Goal: Complete application form: Complete application form

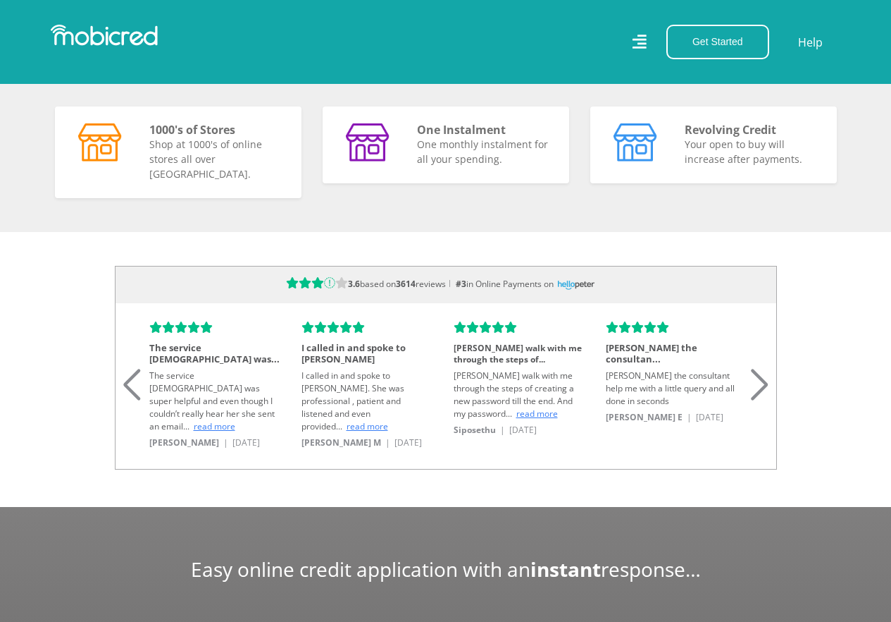
scroll to position [1198, 0]
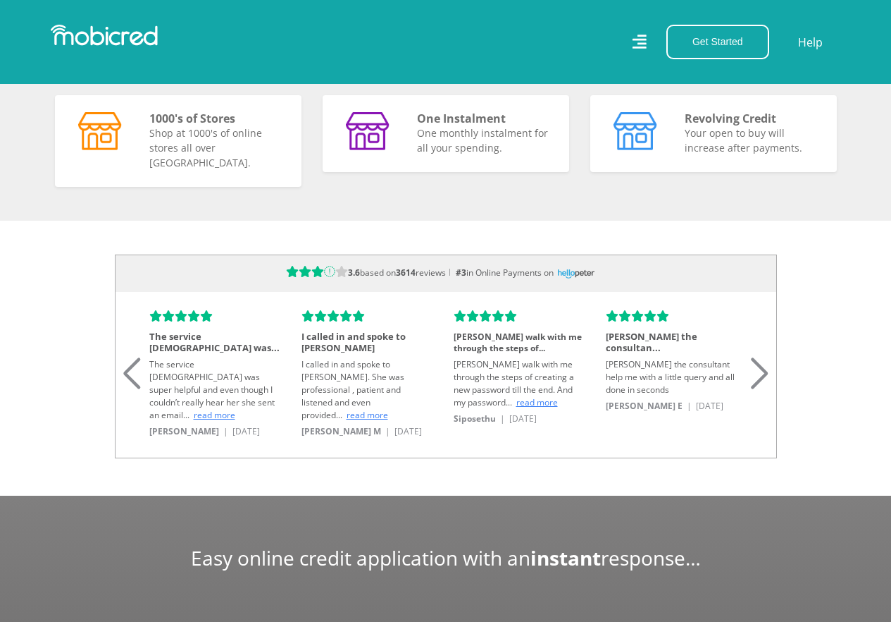
click at [763, 369] on div "Next slide" at bounding box center [760, 355] width 19 height 31
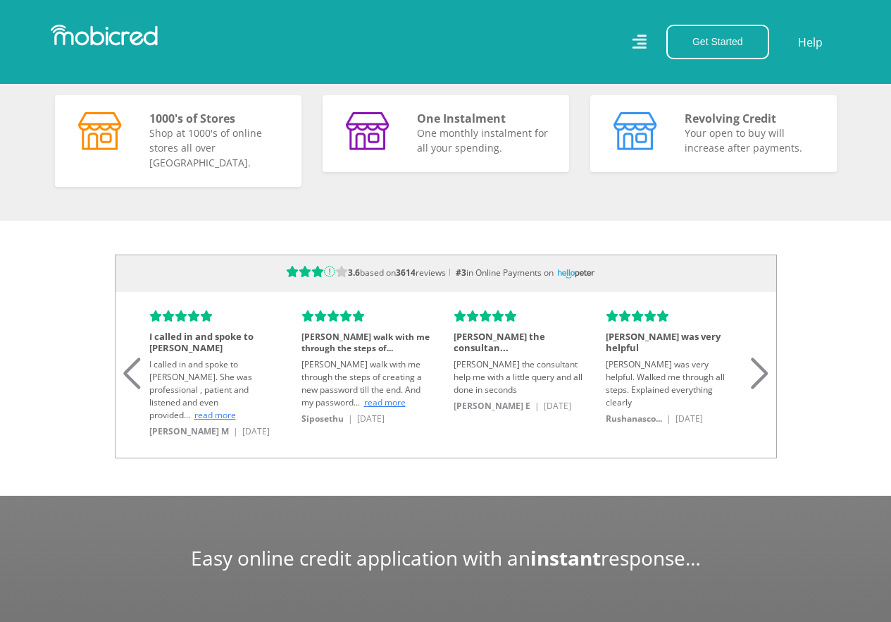
click at [763, 369] on div "Next slide" at bounding box center [760, 355] width 19 height 31
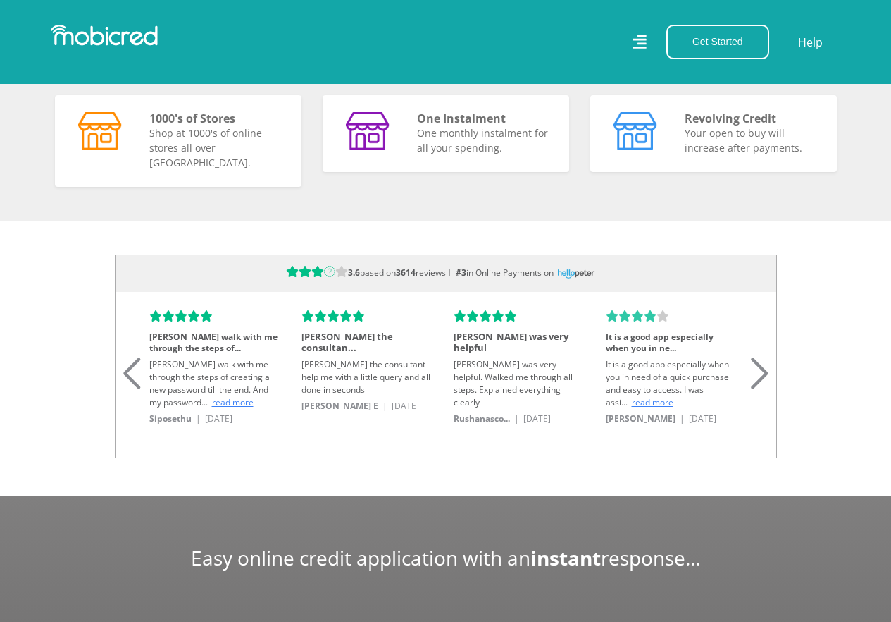
scroll to position [0, 0]
click at [763, 369] on div "Next slide" at bounding box center [760, 355] width 19 height 31
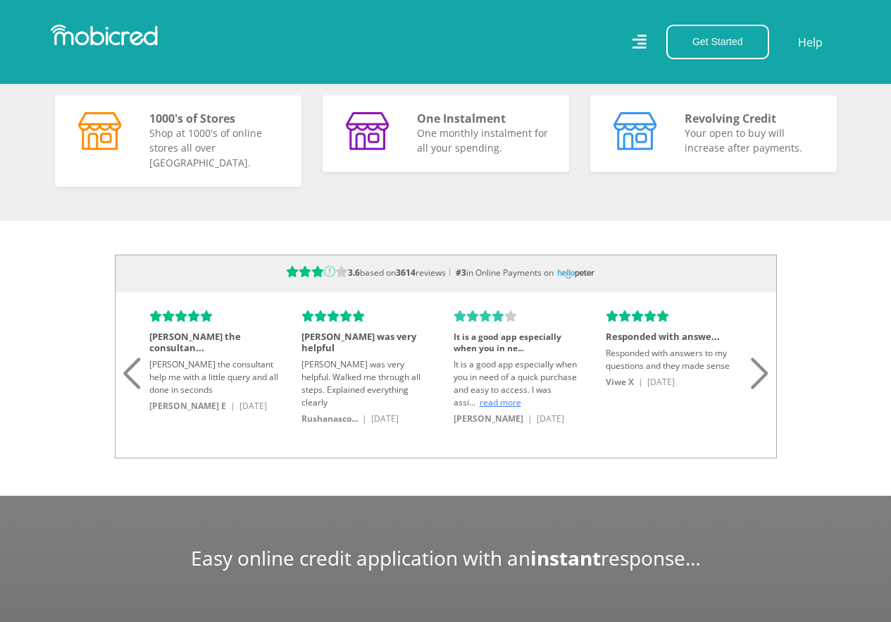
click at [763, 369] on div "Next slide" at bounding box center [760, 355] width 19 height 31
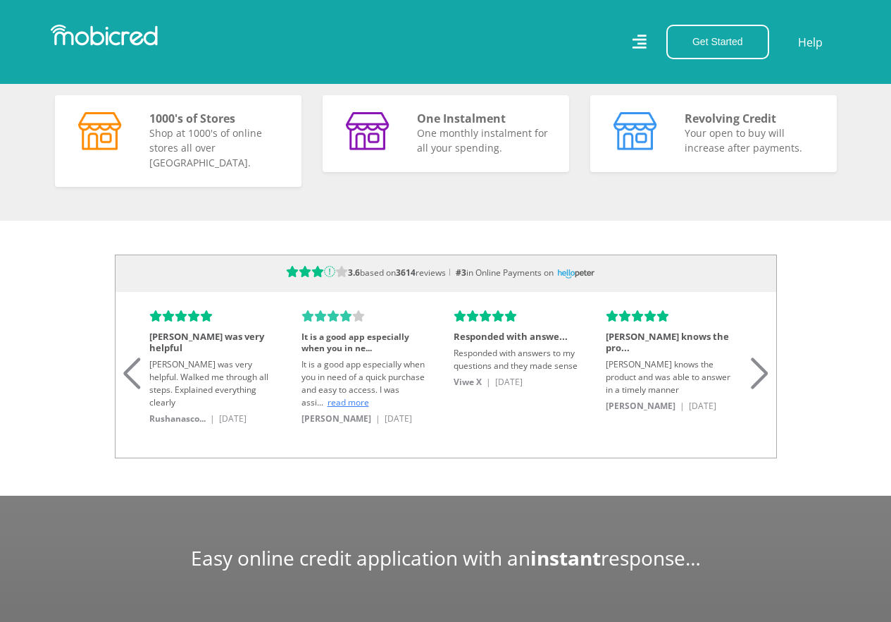
click at [763, 369] on div "Next slide" at bounding box center [760, 355] width 19 height 31
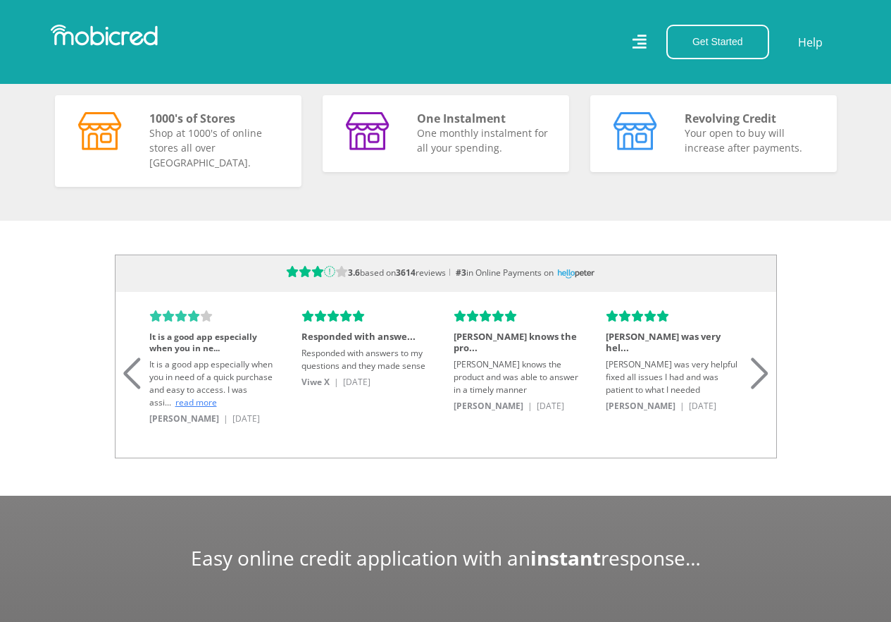
click at [763, 369] on div "Next slide" at bounding box center [760, 355] width 19 height 31
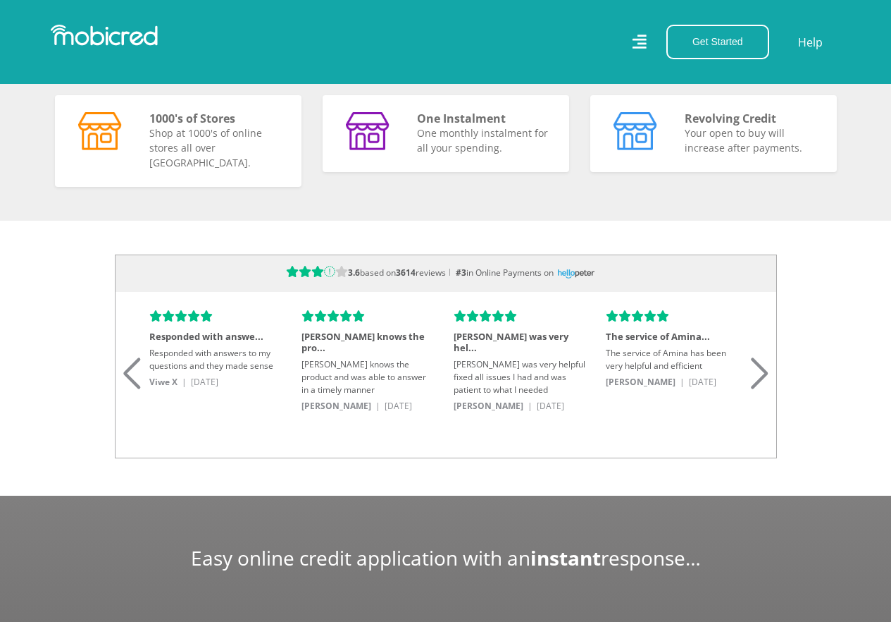
scroll to position [0, 803]
click at [763, 369] on div "Next slide" at bounding box center [760, 355] width 19 height 31
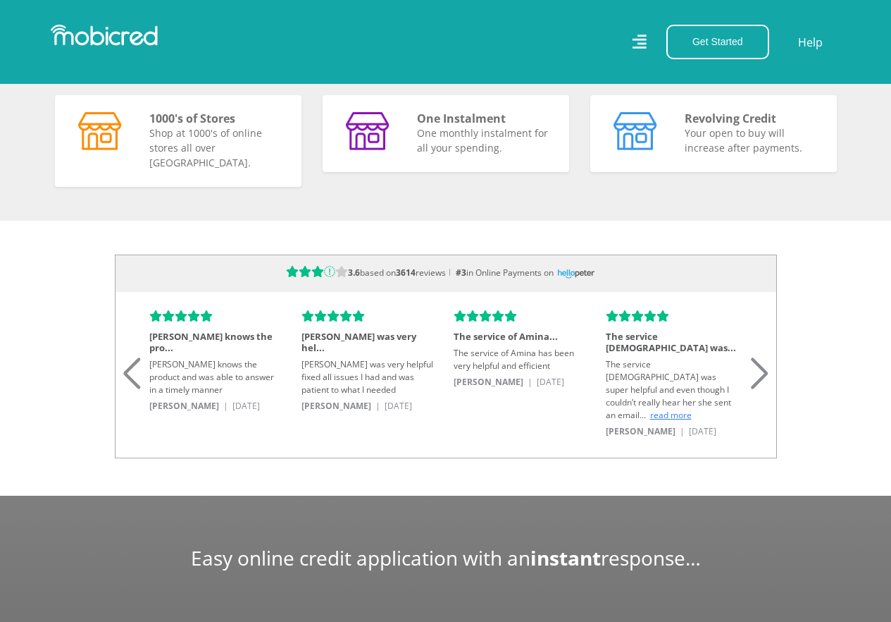
click at [763, 369] on div "Next slide" at bounding box center [760, 355] width 19 height 31
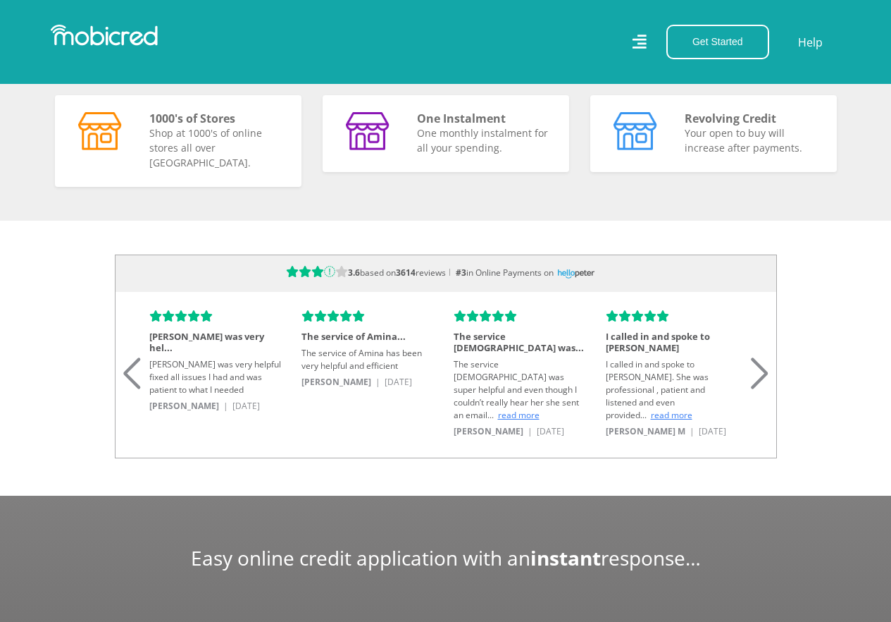
click at [763, 369] on div "Next slide" at bounding box center [760, 355] width 19 height 31
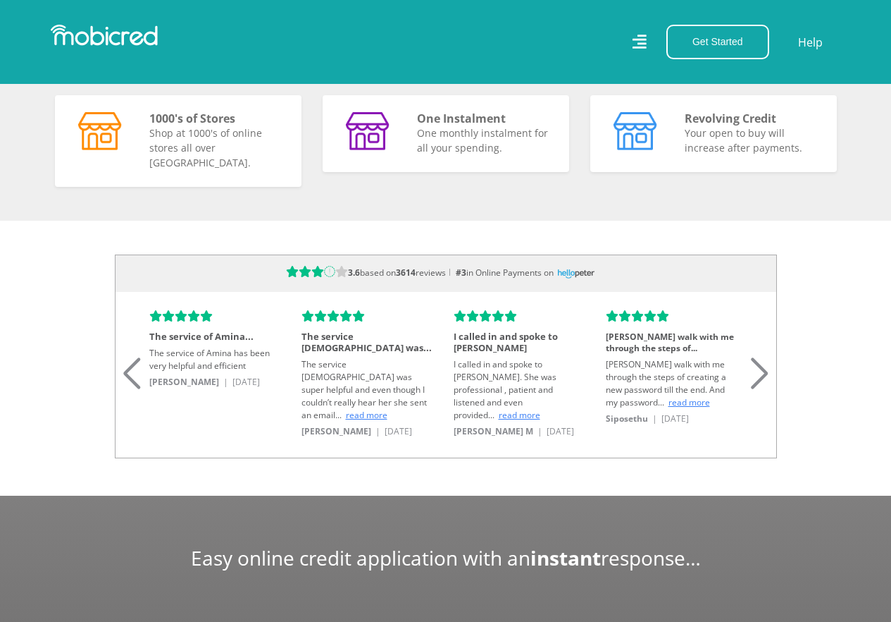
click at [763, 369] on div "Next slide" at bounding box center [760, 355] width 19 height 31
click at [763, 368] on div "Next slide" at bounding box center [760, 355] width 19 height 31
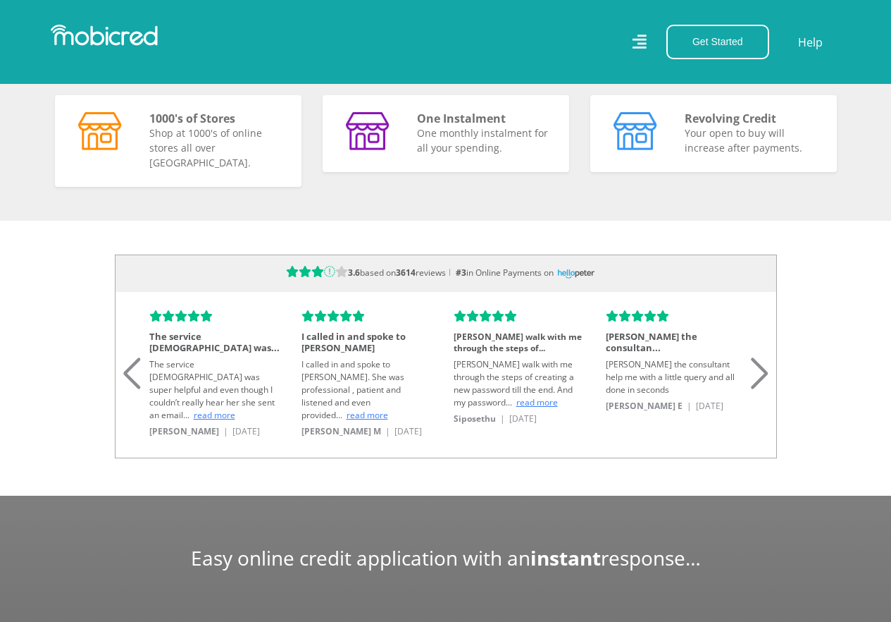
click at [763, 368] on div "Next slide" at bounding box center [760, 355] width 19 height 31
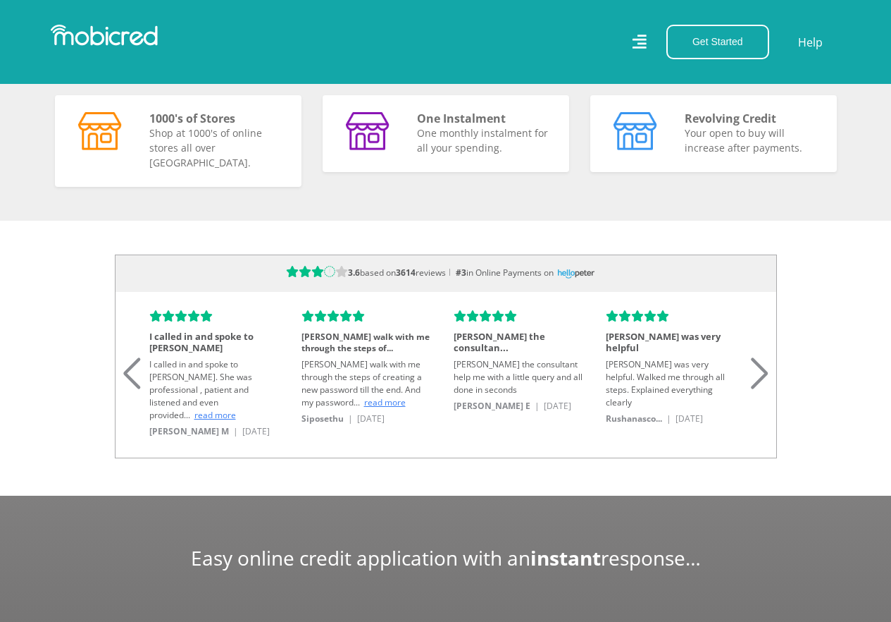
click at [763, 368] on div "Next slide" at bounding box center [760, 355] width 19 height 31
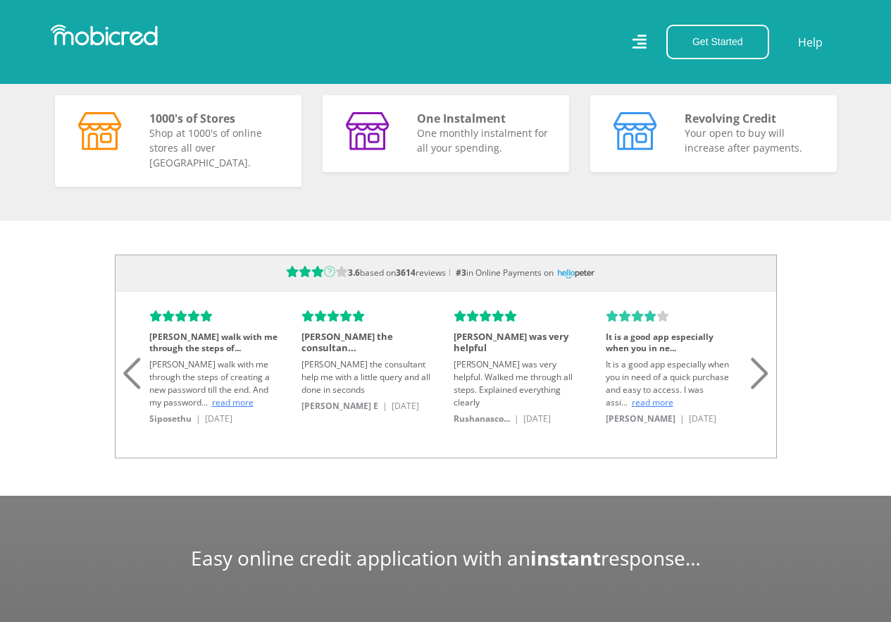
scroll to position [0, 3214]
click at [763, 368] on div "Next slide" at bounding box center [760, 355] width 19 height 31
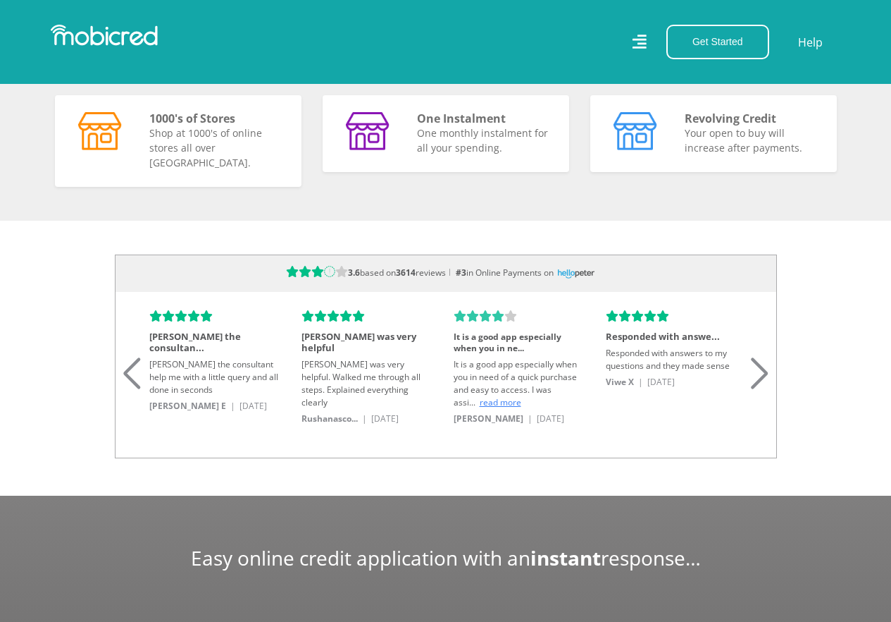
click at [763, 368] on div "Next slide" at bounding box center [760, 355] width 19 height 31
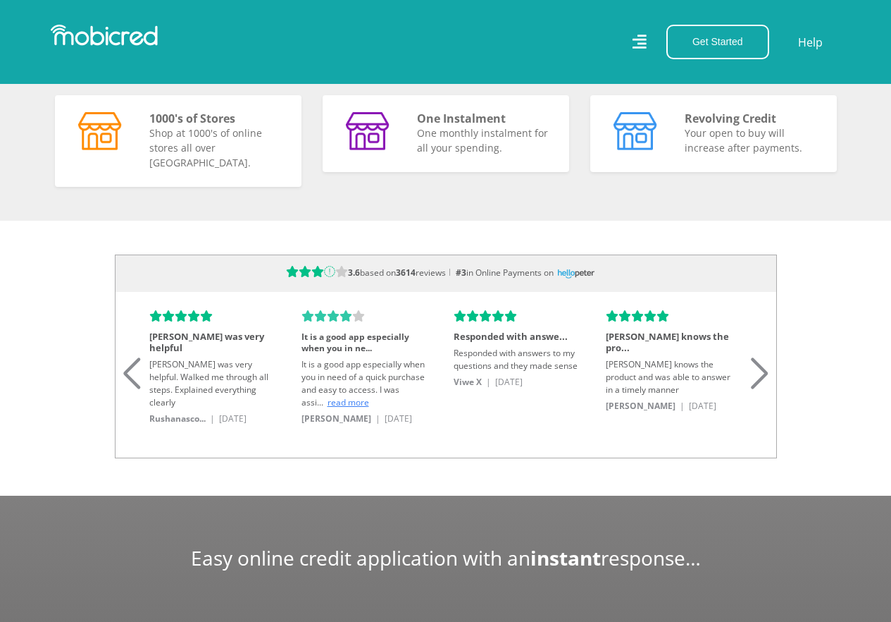
click at [763, 368] on div "Next slide" at bounding box center [760, 355] width 19 height 31
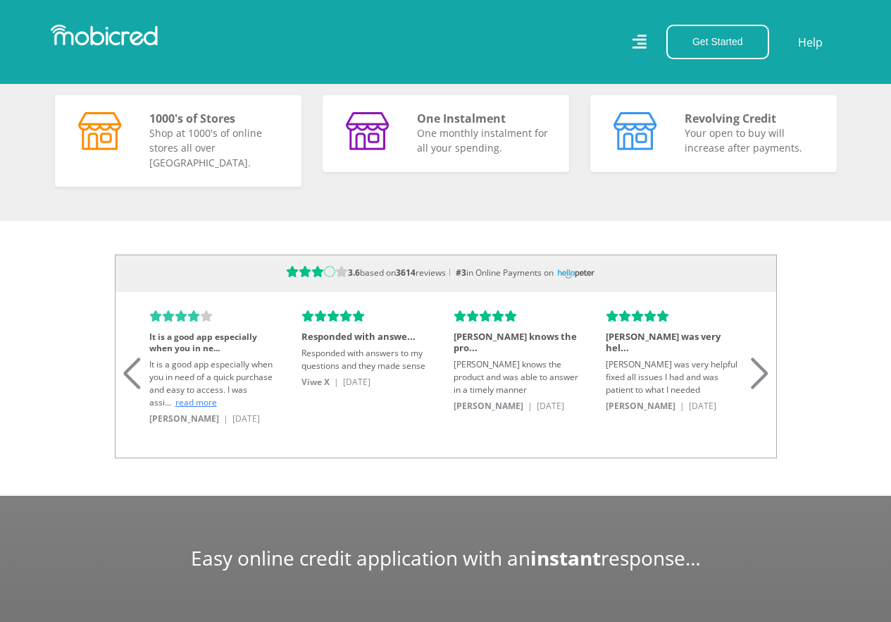
click at [763, 368] on div "Next slide" at bounding box center [760, 355] width 19 height 31
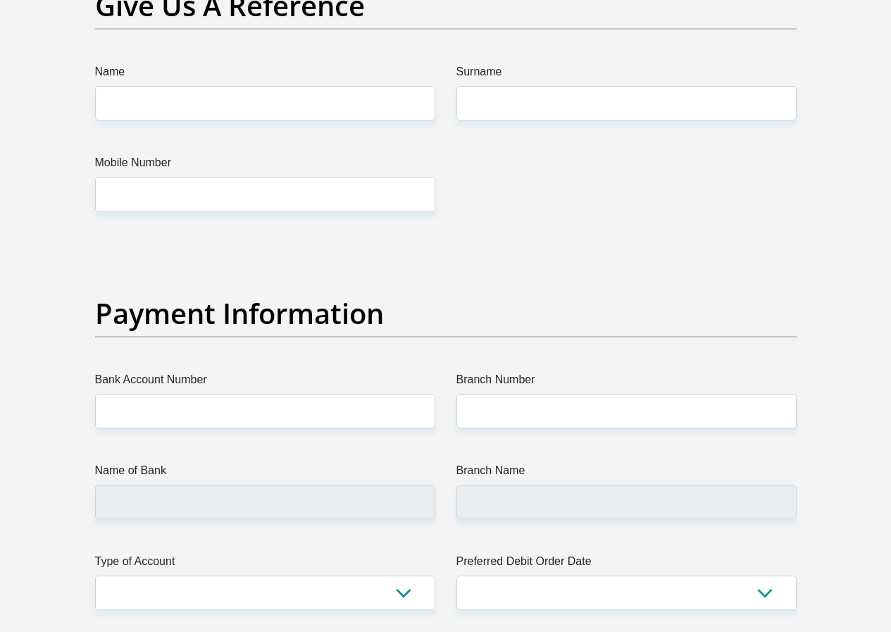
scroll to position [3171, 0]
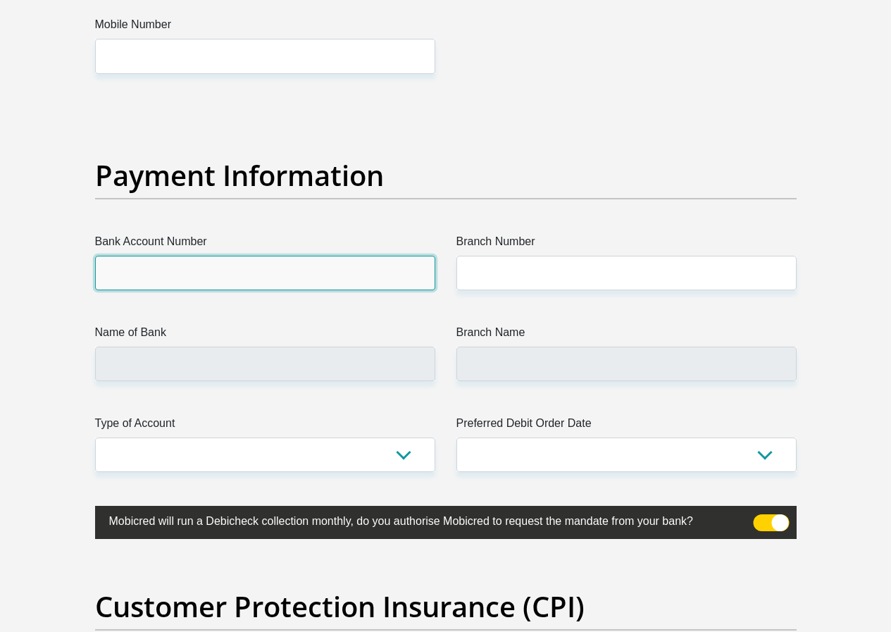
click at [311, 256] on input "Bank Account Number" at bounding box center [265, 273] width 340 height 35
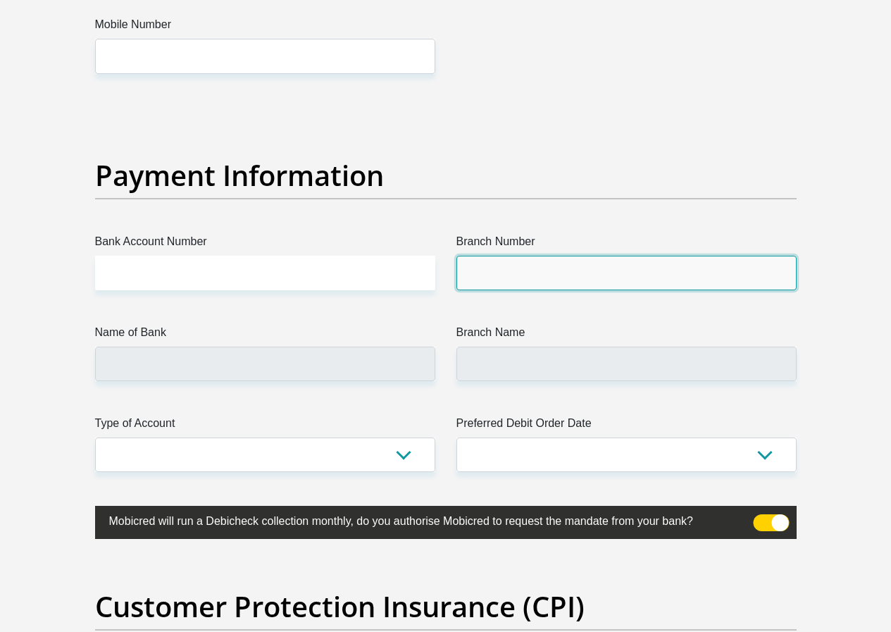
click at [567, 256] on input "Branch Number" at bounding box center [627, 273] width 340 height 35
type input "051001"
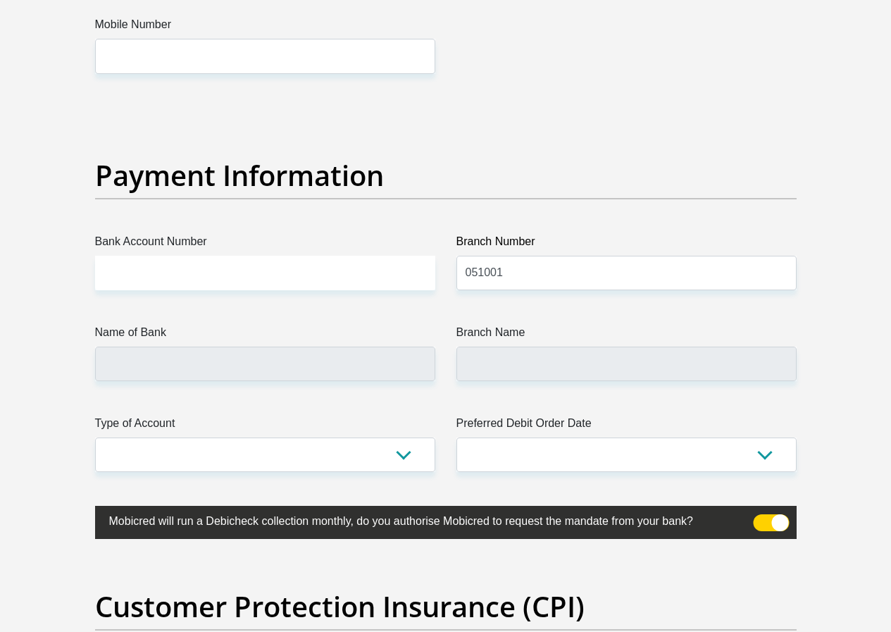
type input "STANDARD BANK"
type input "STANDARD BANK SOUTH AFRICA"
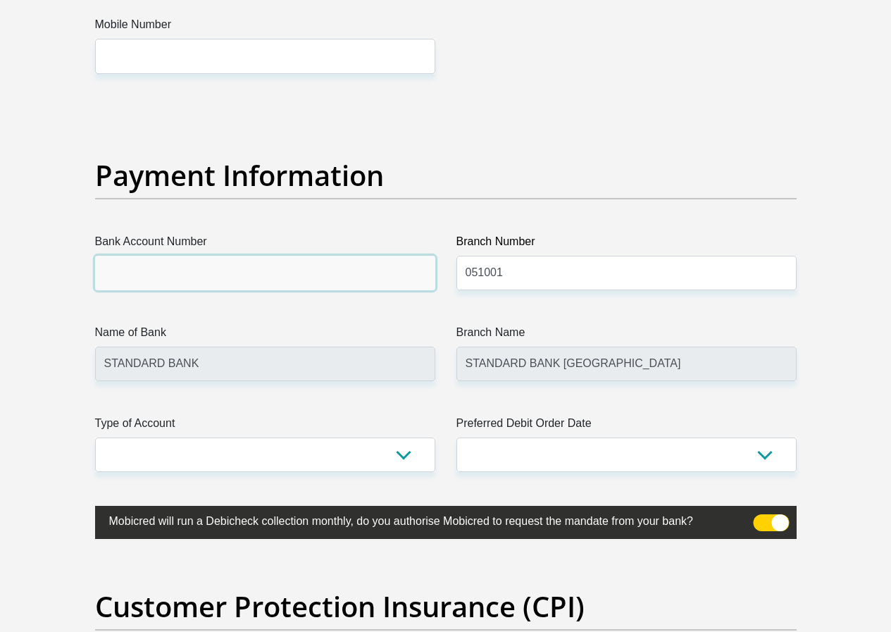
click at [254, 256] on input "Bank Account Number" at bounding box center [265, 273] width 340 height 35
type input "s"
type input "Standard Bank"
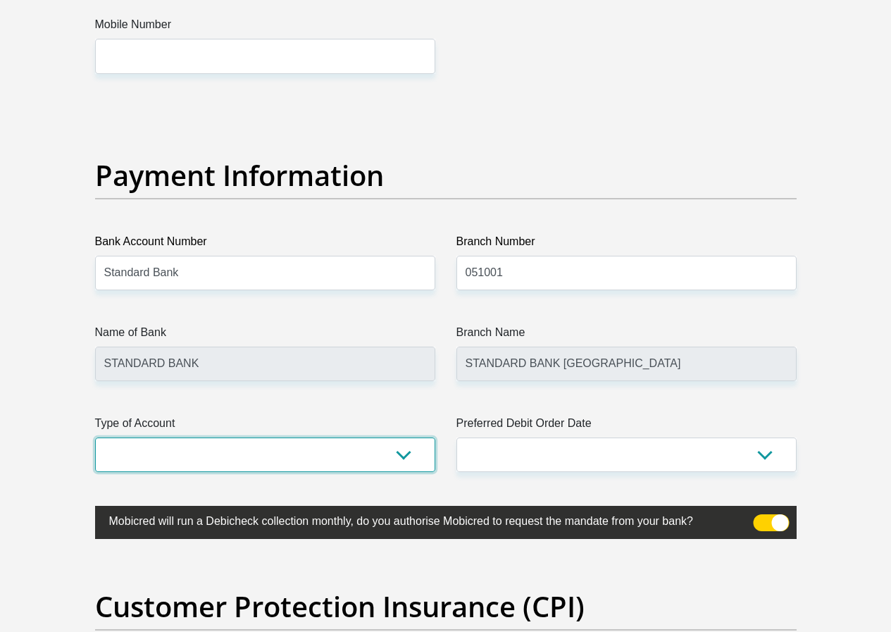
click at [408, 438] on select "Cheque Savings" at bounding box center [265, 455] width 340 height 35
select select "CUR"
click at [95, 438] on select "Cheque Savings" at bounding box center [265, 455] width 340 height 35
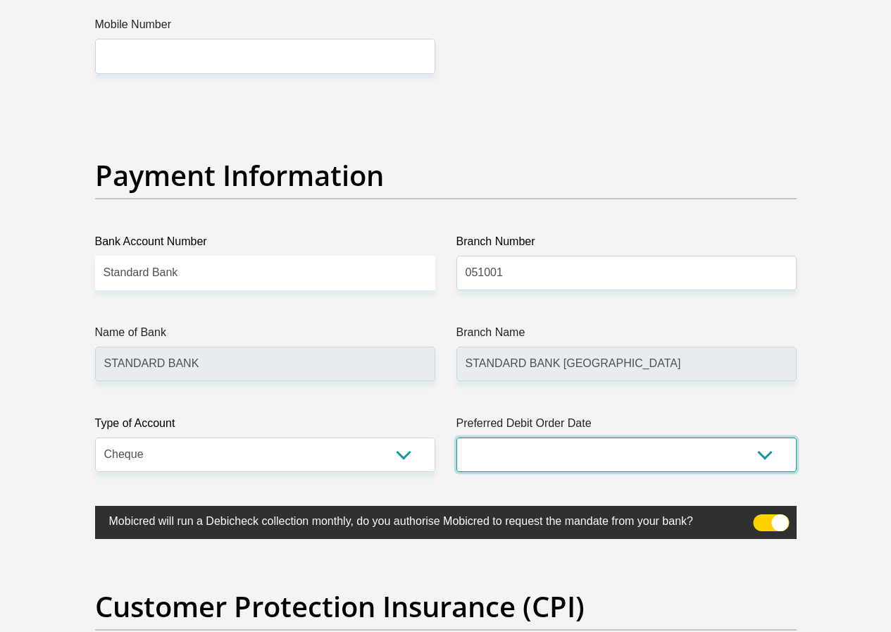
click at [725, 438] on select "1st 2nd 3rd 4th 5th 7th 18th 19th 20th 21st 22nd 23rd 24th 25th 26th 27th 28th …" at bounding box center [627, 455] width 340 height 35
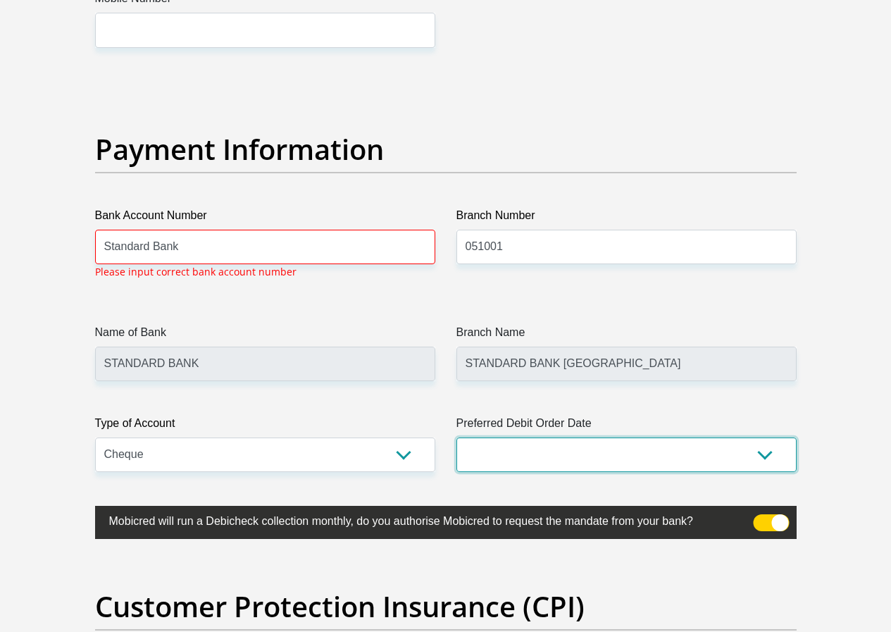
scroll to position [3198, 0]
select select "18"
click at [457, 437] on select "1st 2nd 3rd 4th 5th 7th 18th 19th 20th 21st 22nd 23rd 24th 25th 26th 27th 28th …" at bounding box center [627, 454] width 340 height 35
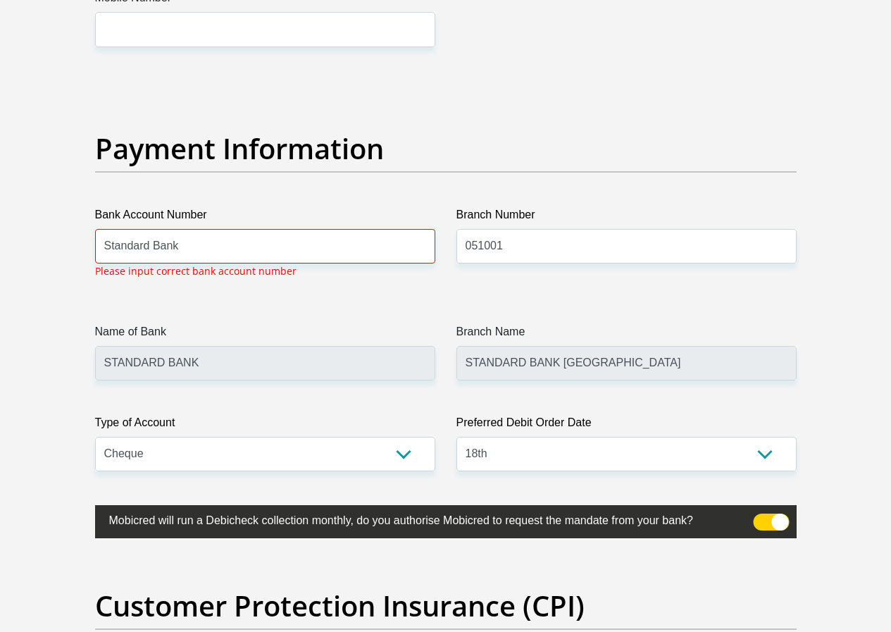
click at [479, 132] on div "Payment Information" at bounding box center [446, 169] width 723 height 75
click at [310, 229] on input "Standard Bank" at bounding box center [265, 246] width 340 height 35
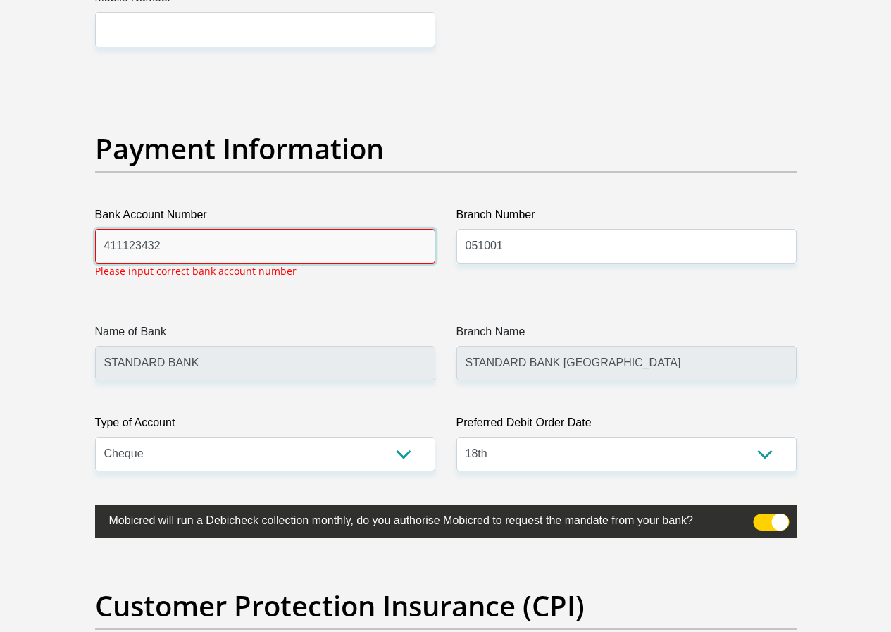
type input "411123432"
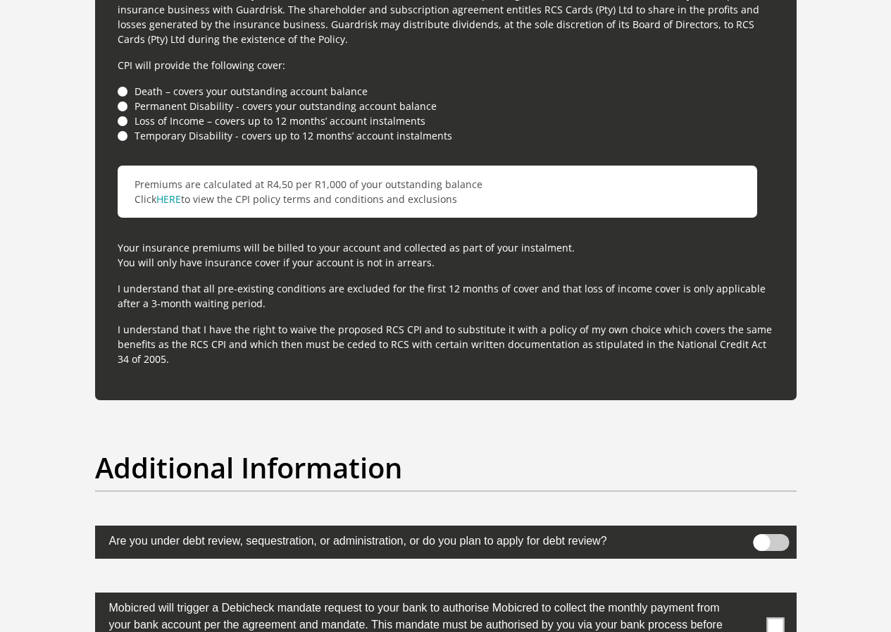
scroll to position [4185, 0]
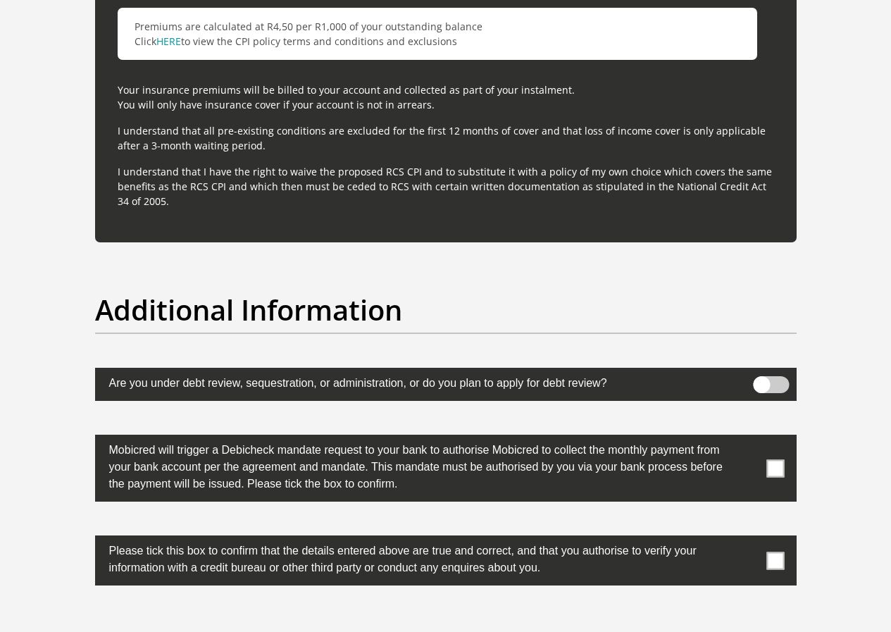
click at [779, 376] on span at bounding box center [771, 384] width 36 height 17
click at [762, 380] on input "checkbox" at bounding box center [762, 380] width 0 height 0
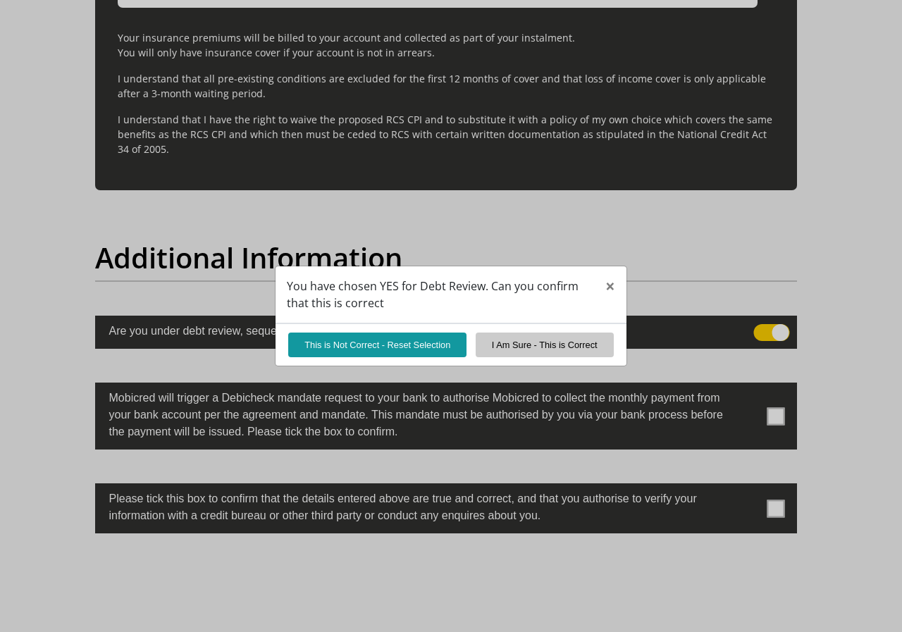
click at [754, 331] on div "You have chosen YES for Debt Review. Can you confirm that this is correct × Thi…" at bounding box center [451, 316] width 902 height 632
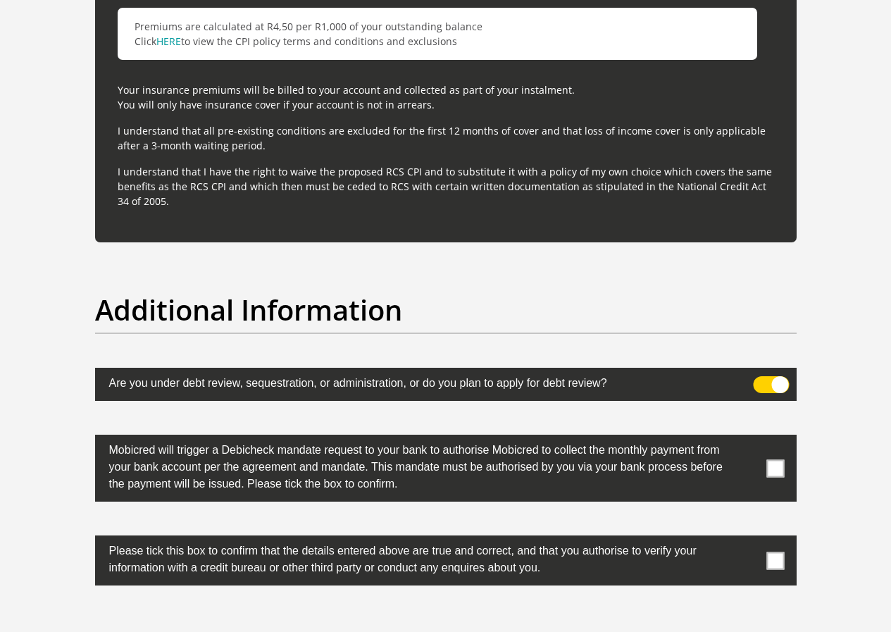
click at [763, 376] on span at bounding box center [771, 384] width 36 height 17
click at [762, 380] on input "checkbox" at bounding box center [762, 380] width 0 height 0
click at [775, 459] on span at bounding box center [776, 468] width 18 height 18
click at [748, 438] on input "checkbox" at bounding box center [748, 438] width 0 height 0
click at [777, 552] on span at bounding box center [776, 561] width 18 height 18
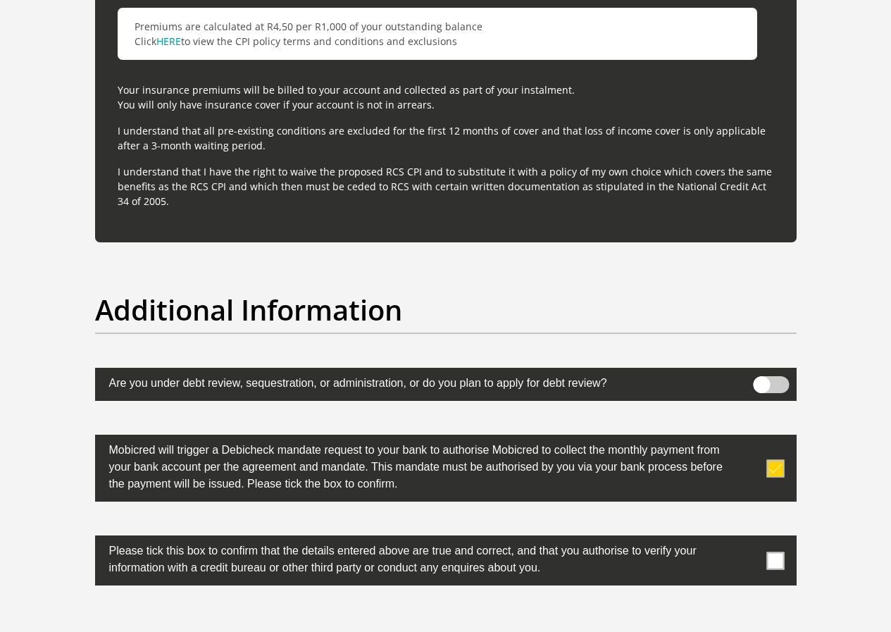
click at [748, 539] on input "checkbox" at bounding box center [748, 539] width 0 height 0
click at [777, 552] on span at bounding box center [776, 561] width 18 height 18
click at [748, 539] on input "checkbox" at bounding box center [748, 539] width 0 height 0
click at [784, 552] on span at bounding box center [776, 561] width 18 height 18
click at [748, 539] on input "checkbox" at bounding box center [748, 539] width 0 height 0
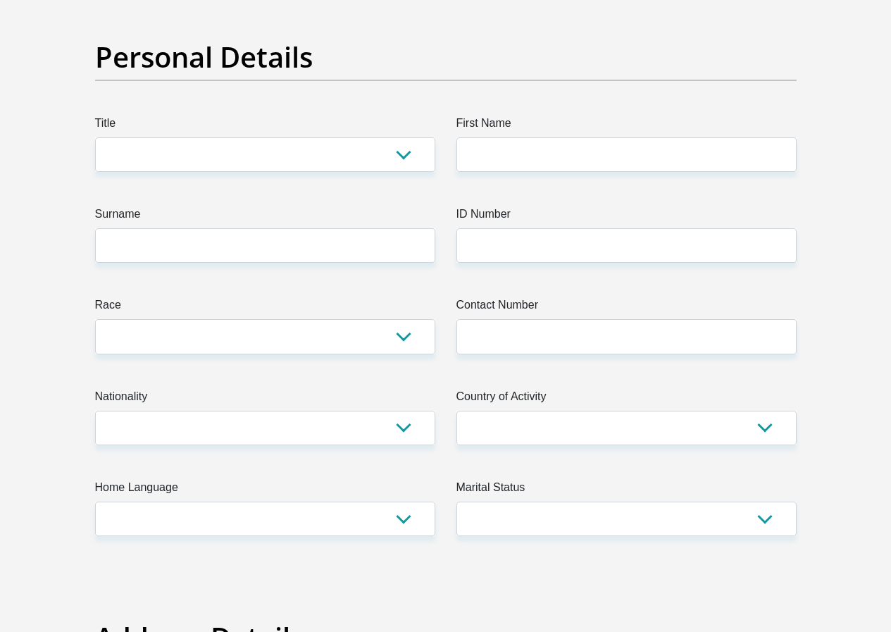
scroll to position [53, 0]
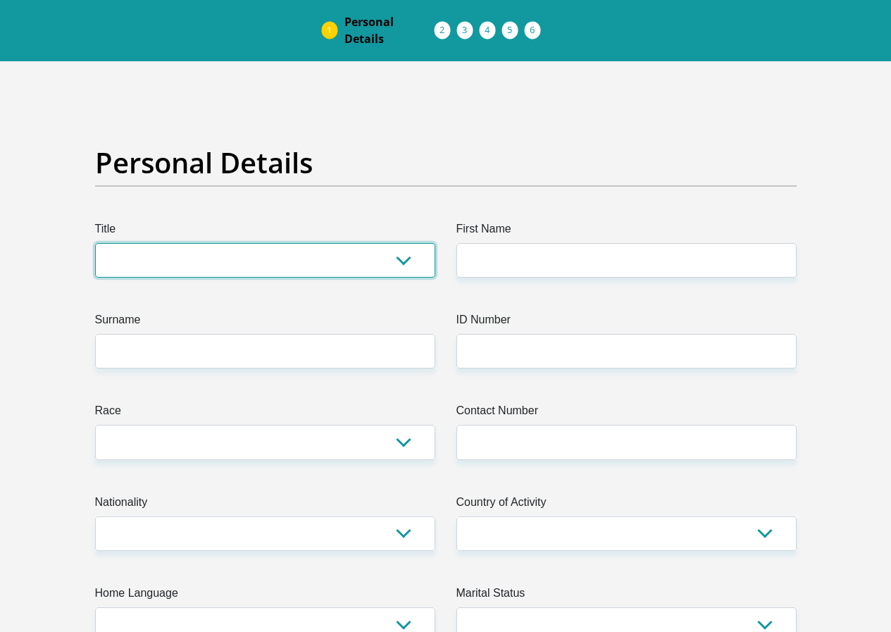
click at [278, 243] on select "Mr Ms Mrs Dr Other" at bounding box center [265, 260] width 340 height 35
select select "Mr"
click at [95, 243] on select "Mr Ms Mrs Dr Other" at bounding box center [265, 260] width 340 height 35
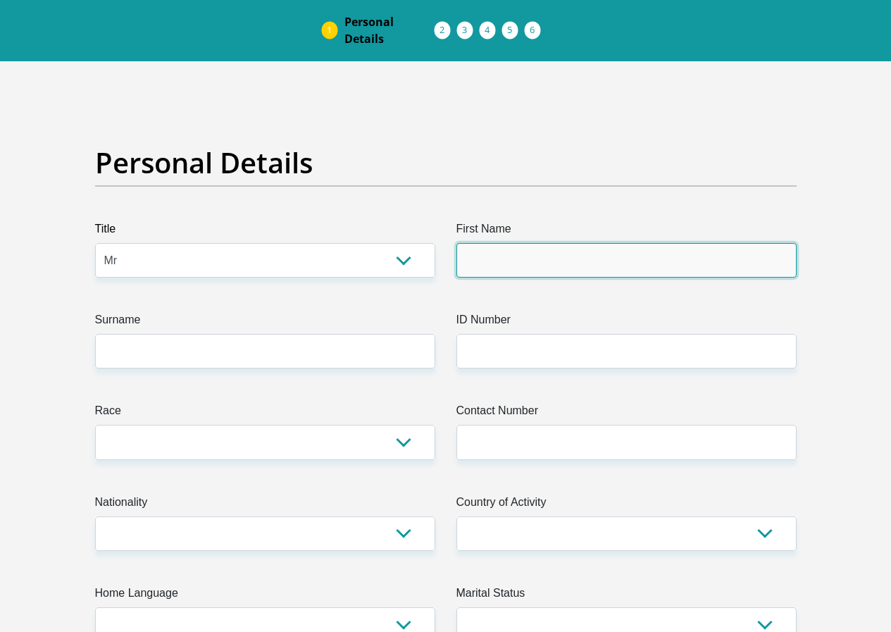
click at [488, 243] on input "First Name" at bounding box center [627, 260] width 340 height 35
type input "TYRELL"
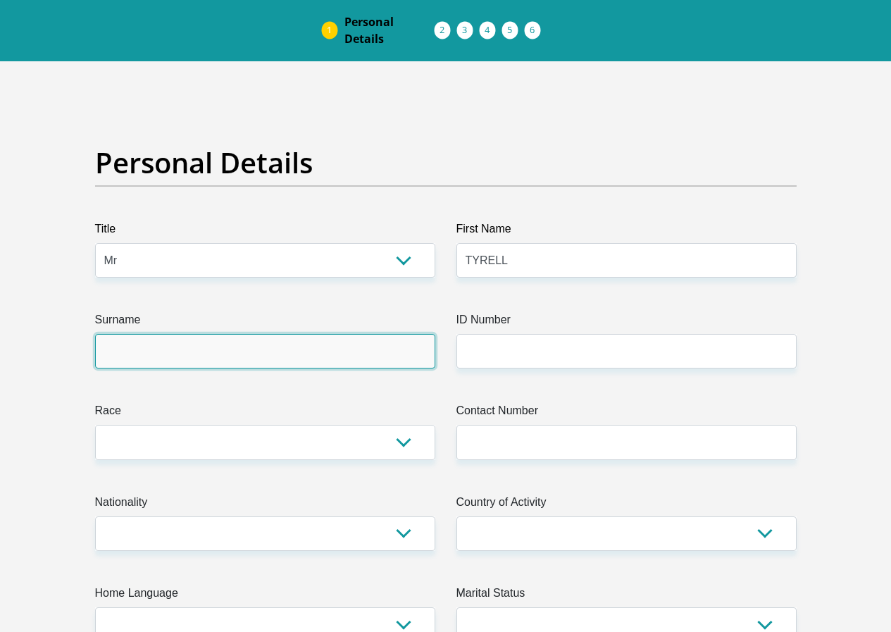
click at [258, 334] on input "Surname" at bounding box center [265, 351] width 340 height 35
type input "white"
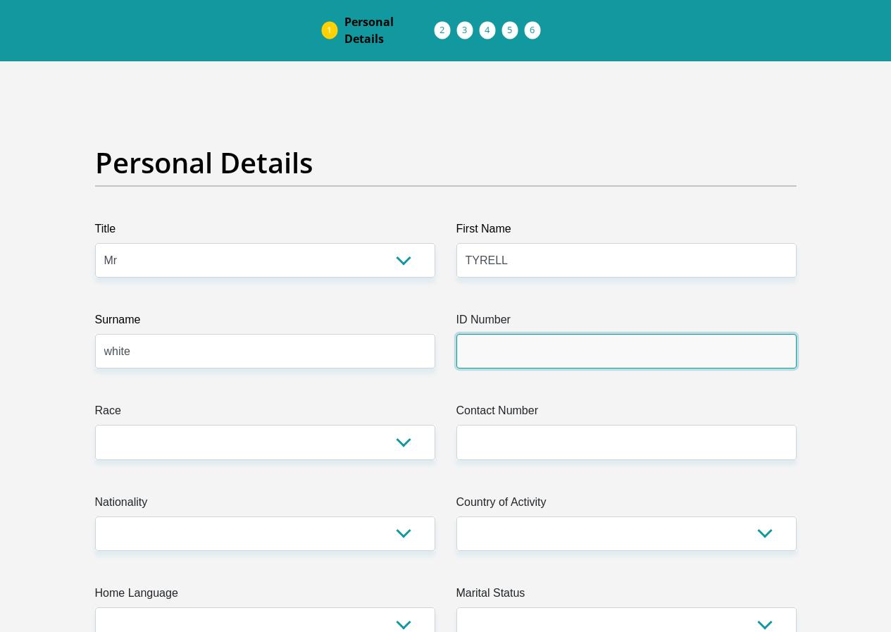
click at [512, 334] on input "ID Number" at bounding box center [627, 351] width 340 height 35
type input "8207195206084"
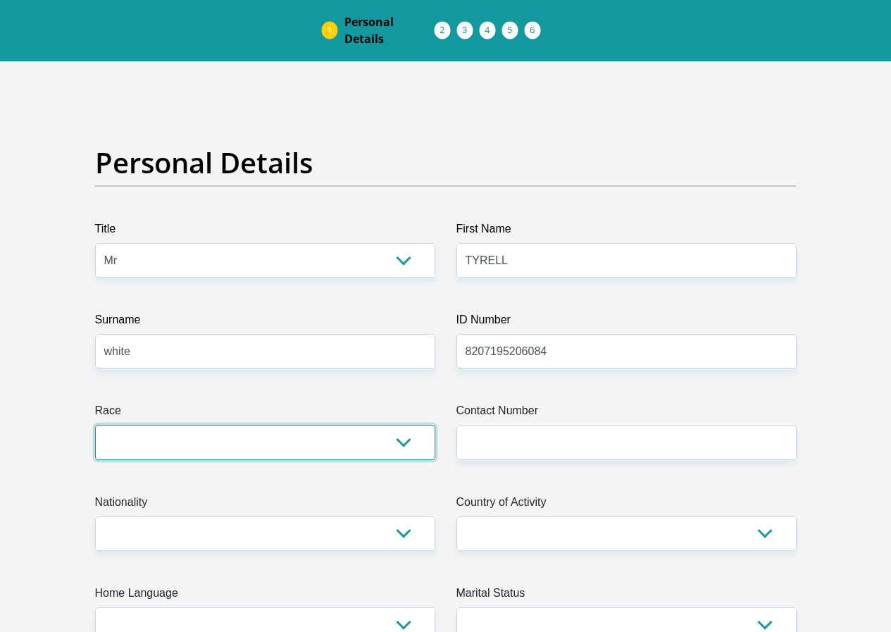
click at [363, 425] on select "Black Coloured Indian White Other" at bounding box center [265, 442] width 340 height 35
select select "2"
click at [95, 425] on select "Black Coloured Indian White Other" at bounding box center [265, 442] width 340 height 35
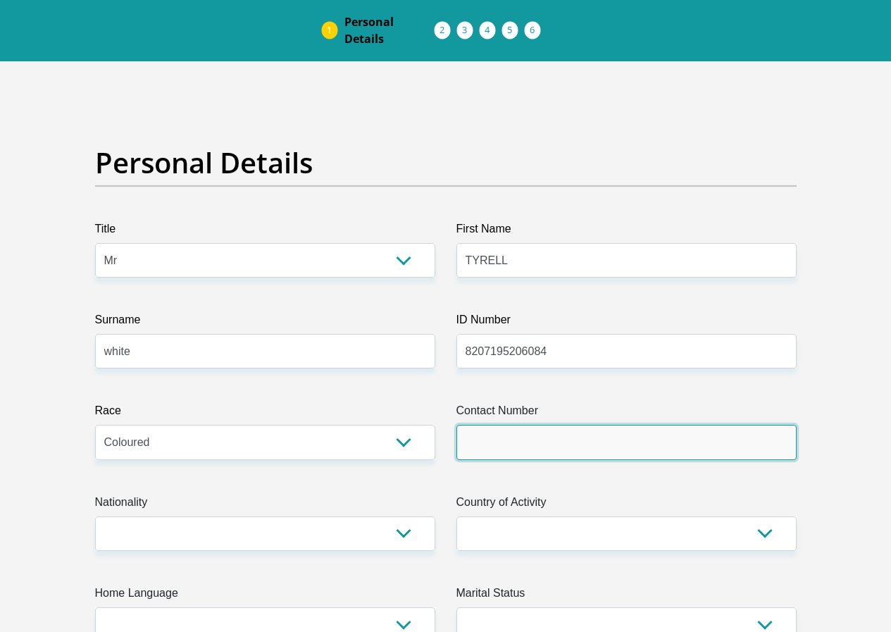
click at [520, 425] on input "Contact Number" at bounding box center [627, 442] width 340 height 35
type input "0721833396"
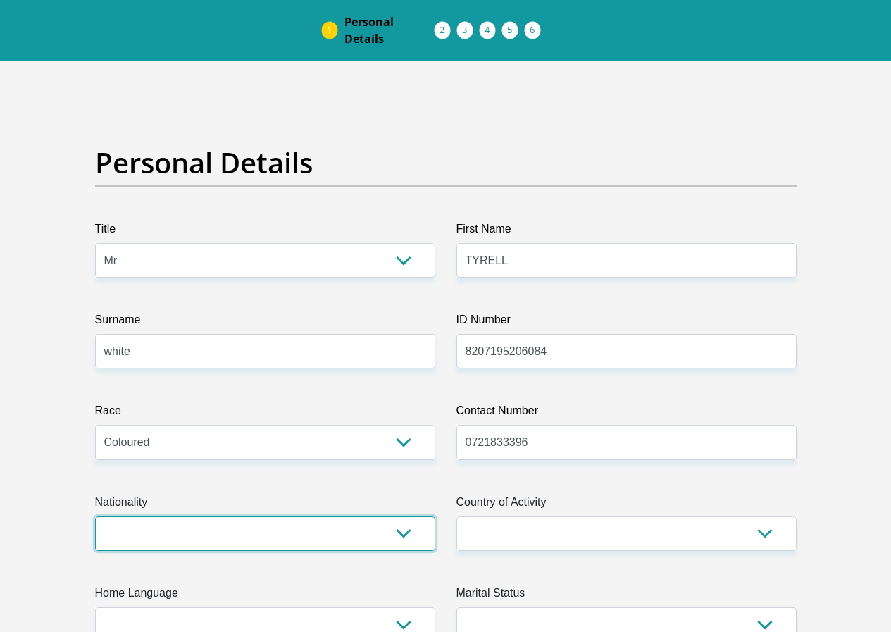
click at [387, 517] on select "South Africa Afghanistan Aland Islands Albania Algeria America Samoa American V…" at bounding box center [265, 534] width 340 height 35
click at [395, 517] on select "South Africa Afghanistan Aland Islands Albania Algeria America Samoa American V…" at bounding box center [265, 534] width 340 height 35
select select "ZAF"
click at [95, 517] on select "South Africa Afghanistan Aland Islands Albania Algeria America Samoa American V…" at bounding box center [265, 534] width 340 height 35
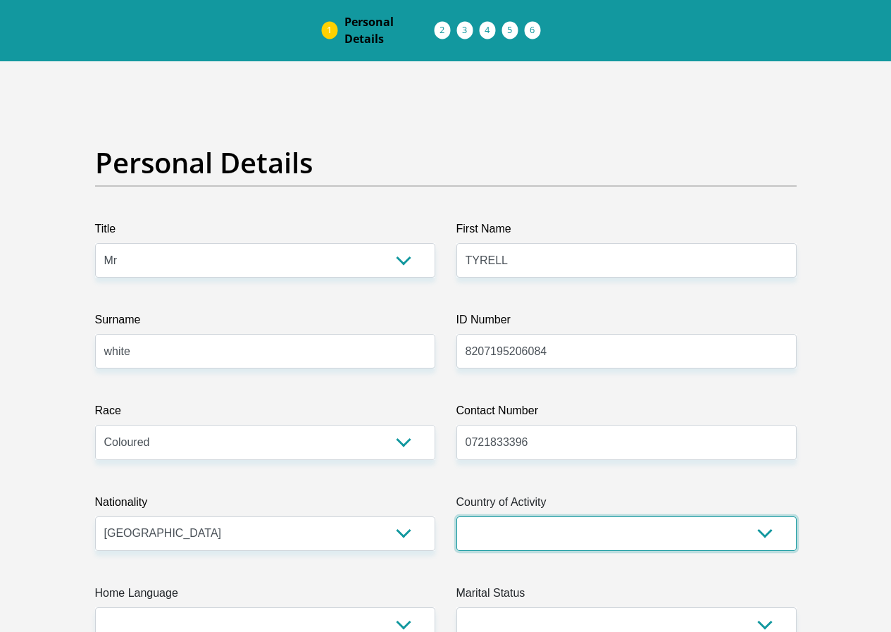
click at [669, 517] on select "South Africa Afghanistan Aland Islands Albania Algeria America Samoa American V…" at bounding box center [627, 534] width 340 height 35
select select "ZAF"
click at [457, 517] on select "South Africa Afghanistan Aland Islands Albania Algeria America Samoa American V…" at bounding box center [627, 534] width 340 height 35
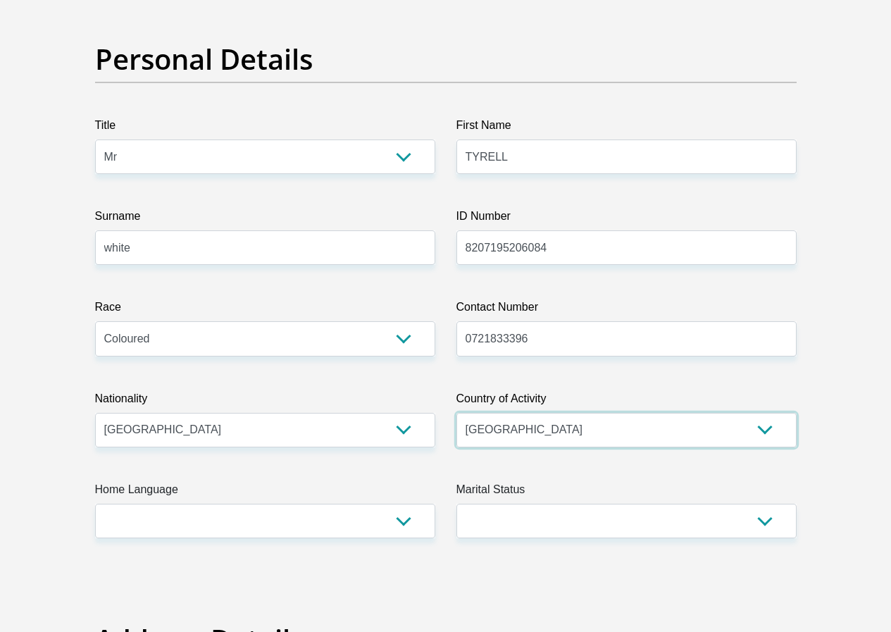
scroll to position [194, 0]
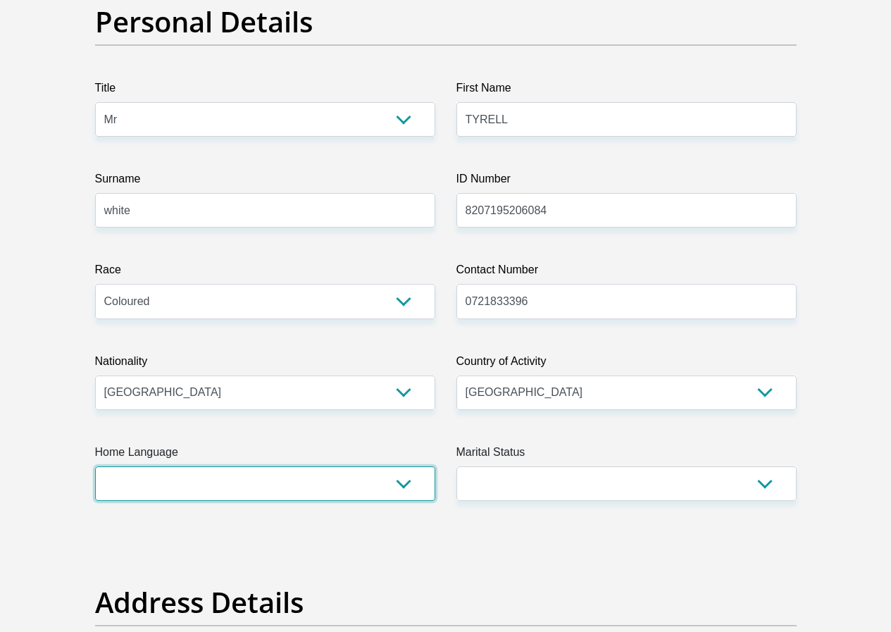
click at [377, 467] on select "Afrikaans English Sepedi South Ndebele Southern Sotho Swati Tsonga Tswana Venda…" at bounding box center [265, 484] width 340 height 35
select select "eng"
click at [95, 467] on select "Afrikaans English Sepedi South Ndebele Southern Sotho Swati Tsonga Tswana Venda…" at bounding box center [265, 484] width 340 height 35
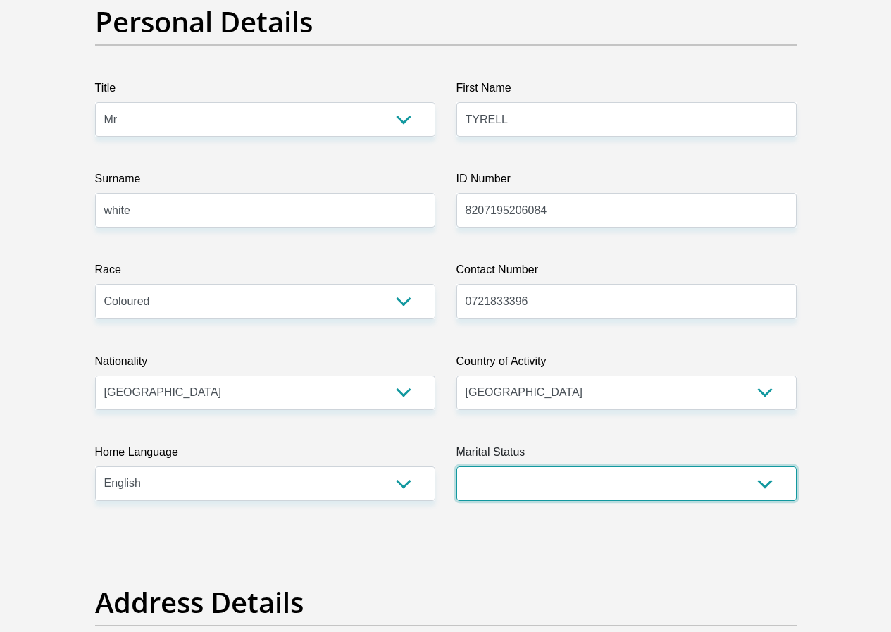
click at [627, 467] on select "Married ANC Single Divorced Widowed Married COP or Customary Law" at bounding box center [627, 484] width 340 height 35
select select "5"
click at [457, 467] on select "Married ANC Single Divorced Widowed Married COP or Customary Law" at bounding box center [627, 484] width 340 height 35
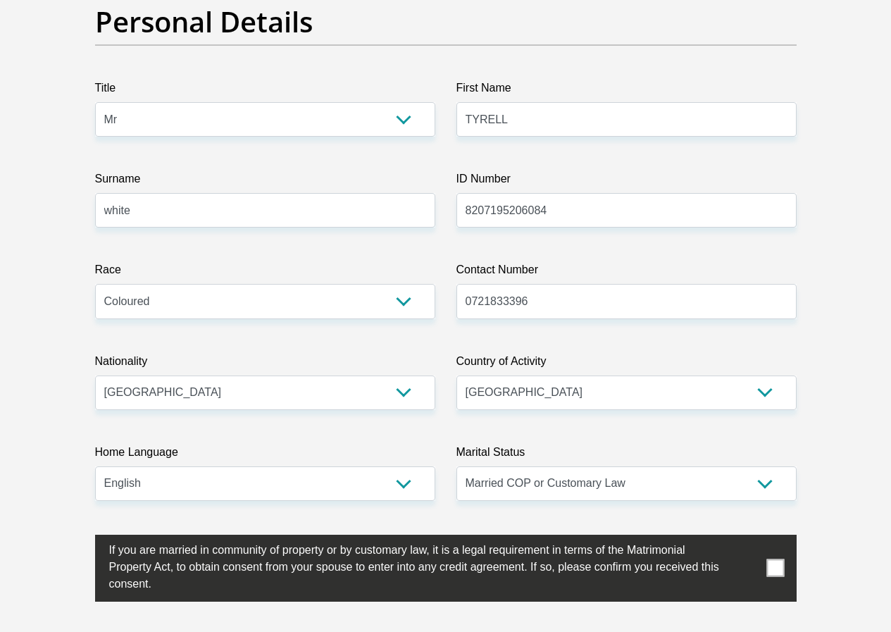
click at [773, 560] on span at bounding box center [776, 569] width 18 height 18
click at [81, 538] on input "checkbox" at bounding box center [81, 538] width 0 height 0
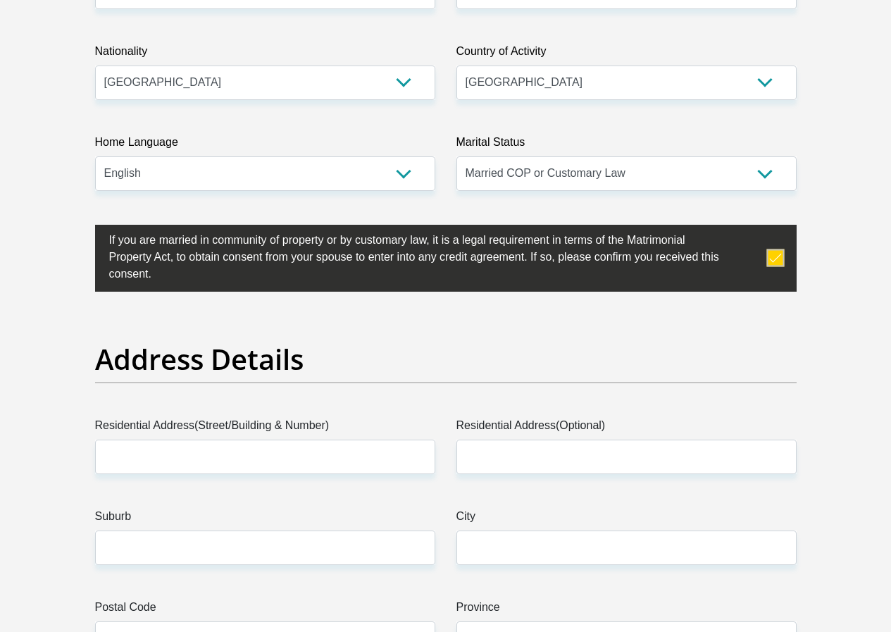
scroll to position [546, 0]
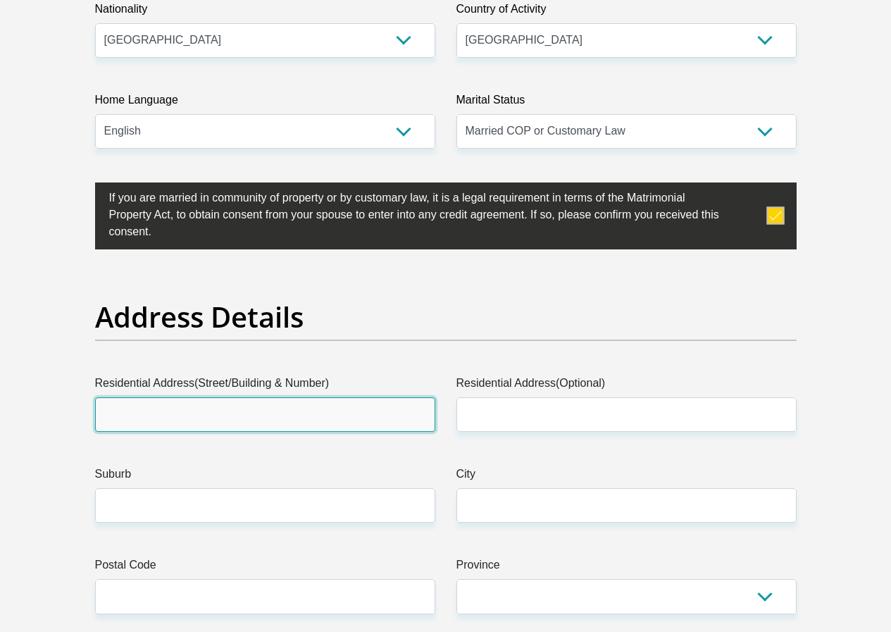
click at [305, 397] on input "Residential Address(Street/Building & Number)" at bounding box center [265, 414] width 340 height 35
type input "48 Royal Windsor"
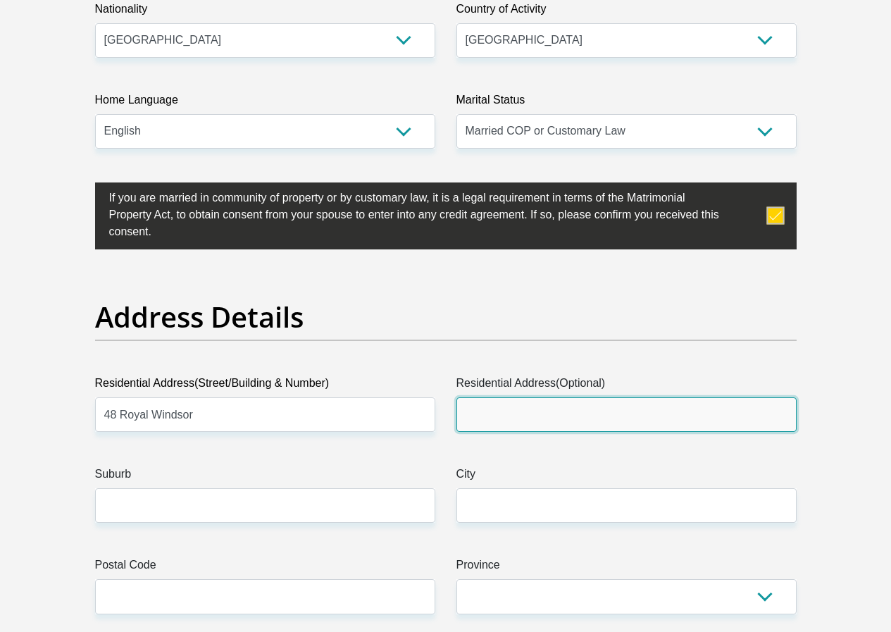
click at [471, 397] on input "Residential Address(Optional)" at bounding box center [627, 414] width 340 height 35
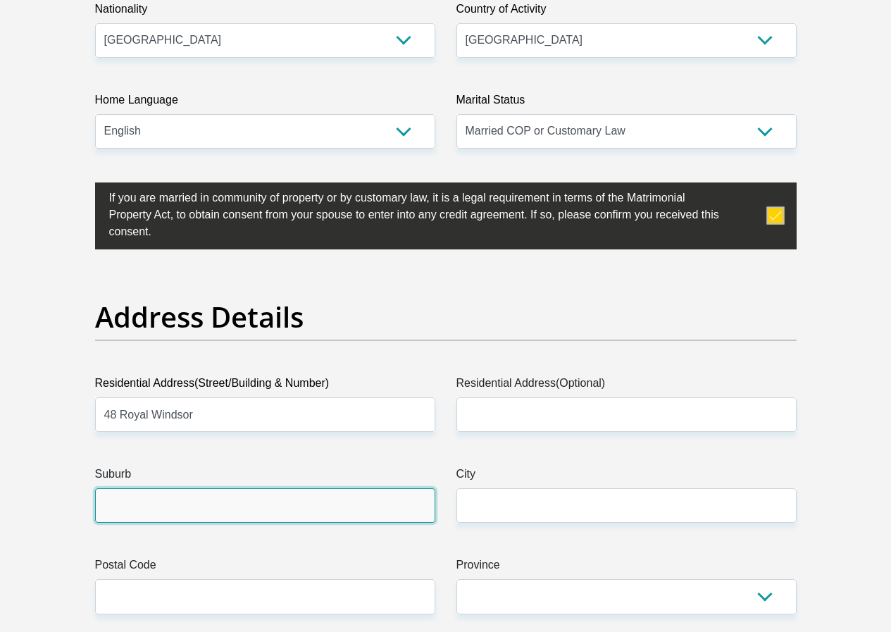
click at [150, 488] on input "Suburb" at bounding box center [265, 505] width 340 height 35
type input "Milnerton"
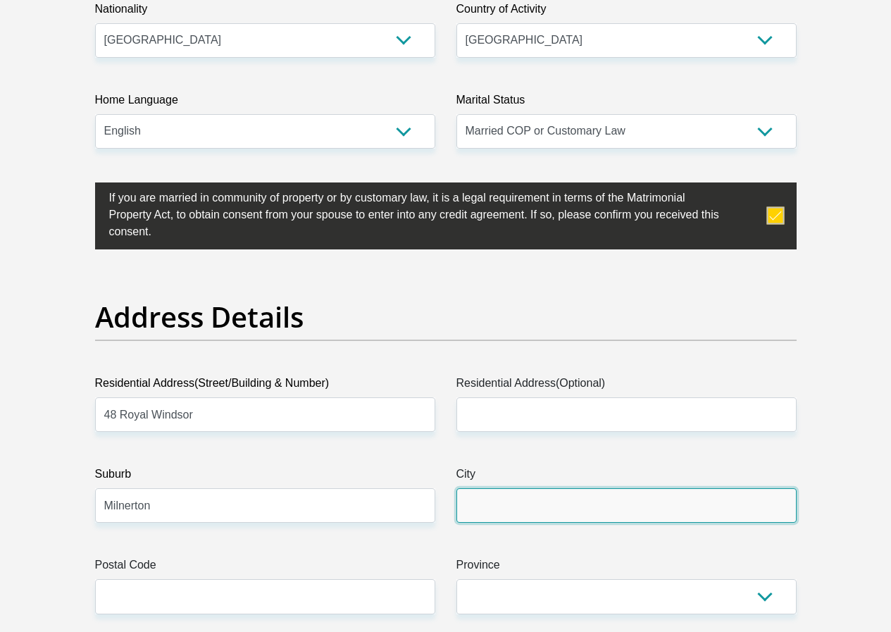
click at [531, 488] on input "City" at bounding box center [627, 505] width 340 height 35
type input "Cape Town"
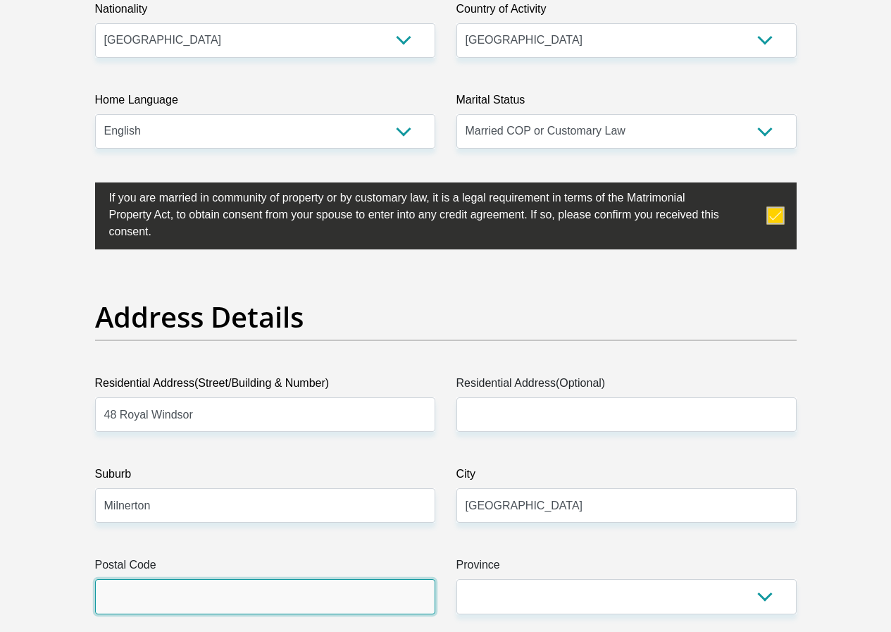
click at [142, 579] on input "Postal Code" at bounding box center [265, 596] width 340 height 35
type input "7441"
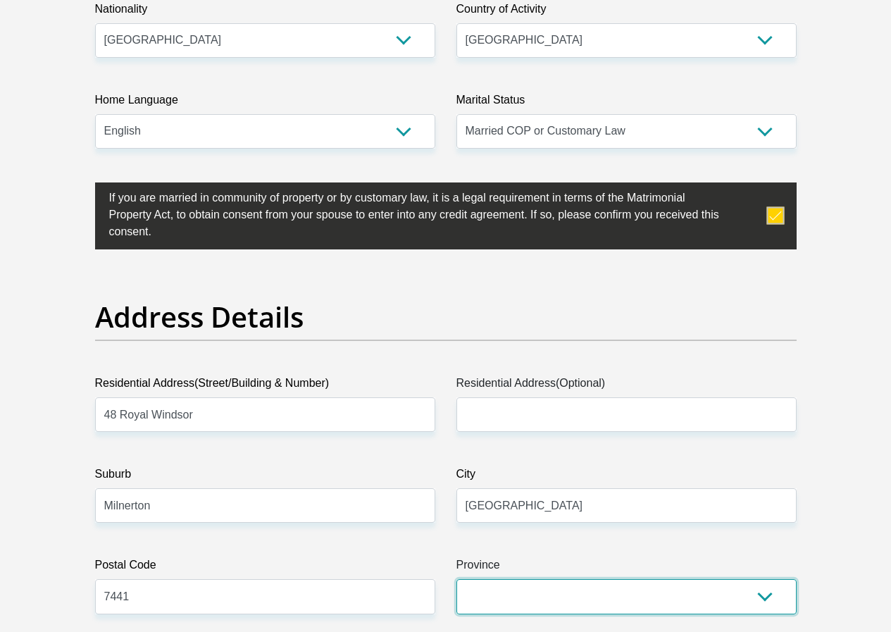
click at [506, 579] on select "Eastern Cape Free State Gauteng KwaZulu-Natal Limpopo Mpumalanga Northern Cape …" at bounding box center [627, 596] width 340 height 35
select select "Western Cape"
click at [457, 579] on select "Eastern Cape Free State Gauteng KwaZulu-Natal Limpopo Mpumalanga Northern Cape …" at bounding box center [627, 596] width 340 height 35
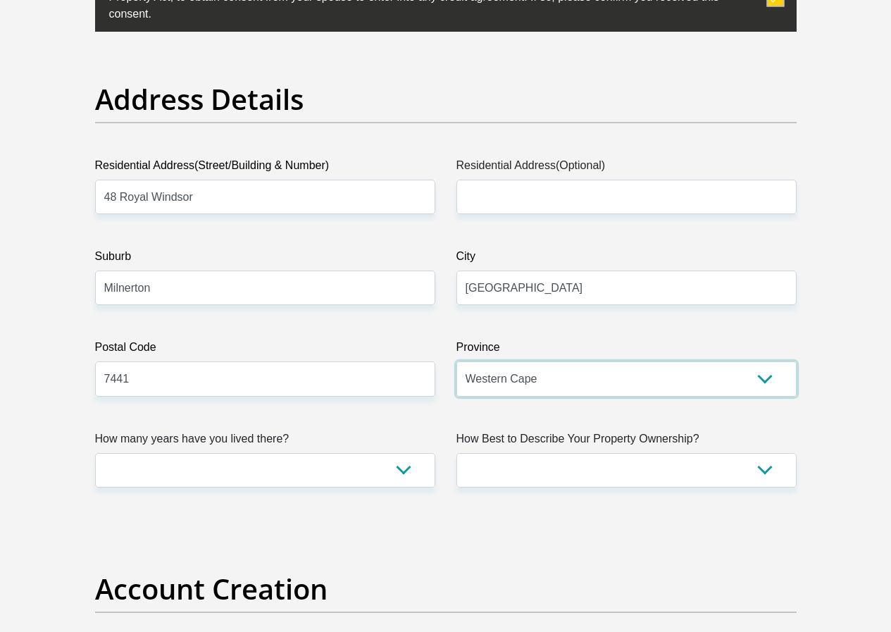
scroll to position [758, 0]
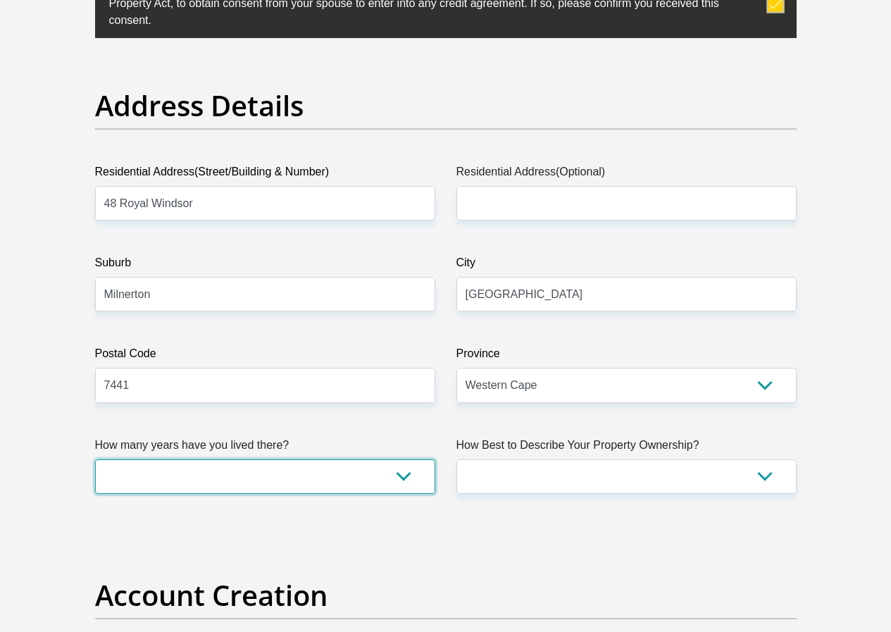
click at [344, 459] on select "less than 1 year 1-3 years 3-5 years 5+ years" at bounding box center [265, 476] width 340 height 35
select select "5"
click at [95, 459] on select "less than 1 year 1-3 years 3-5 years 5+ years" at bounding box center [265, 476] width 340 height 35
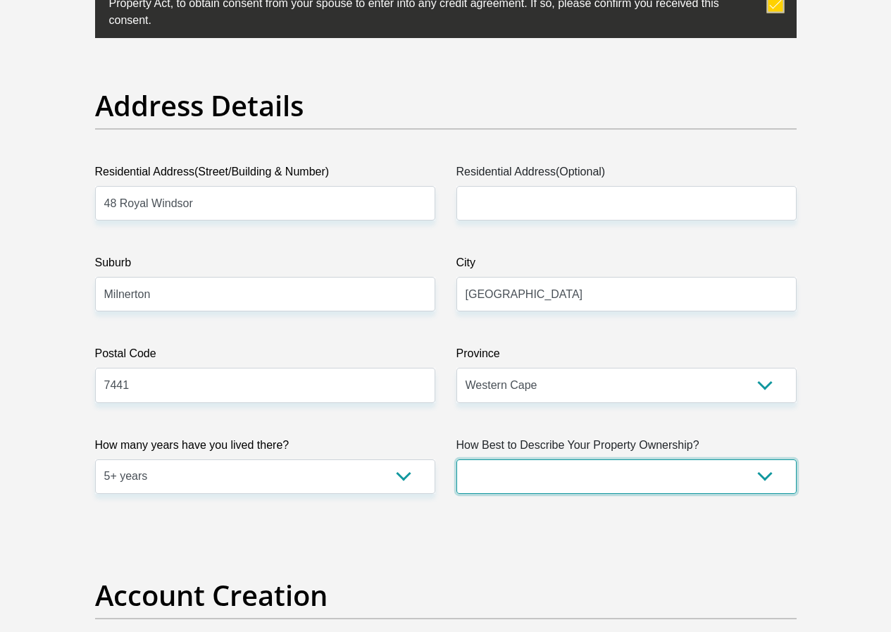
click at [710, 459] on select "Owned Rented Family Owned Company Dwelling" at bounding box center [627, 476] width 340 height 35
select select "Owned"
click at [457, 459] on select "Owned Rented Family Owned Company Dwelling" at bounding box center [627, 476] width 340 height 35
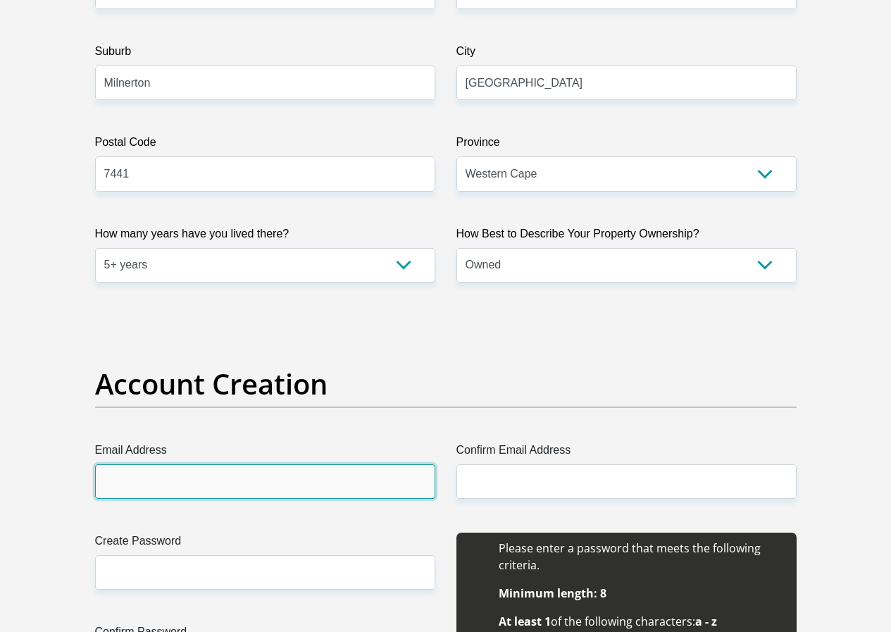
click at [288, 464] on input "Email Address" at bounding box center [265, 481] width 340 height 35
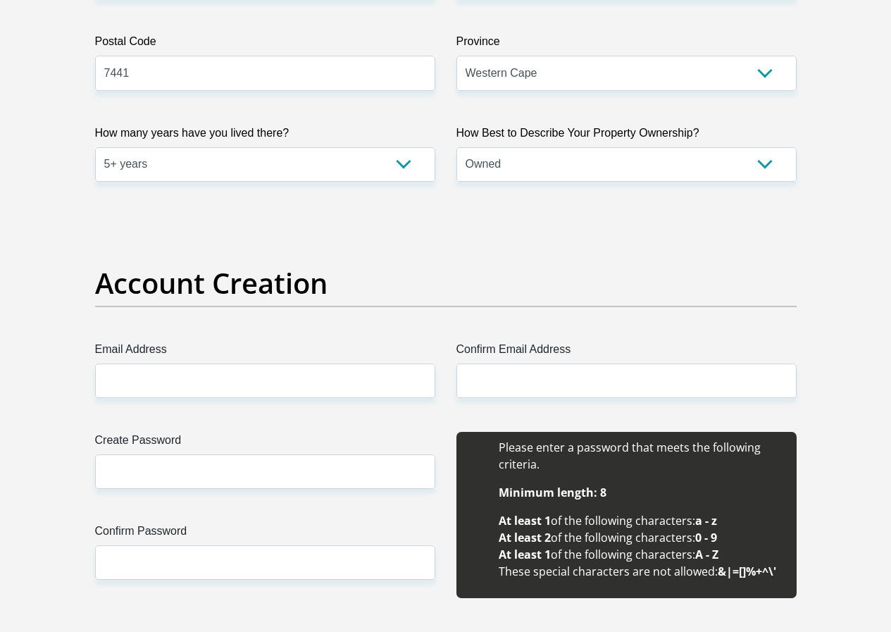
scroll to position [1038, 0]
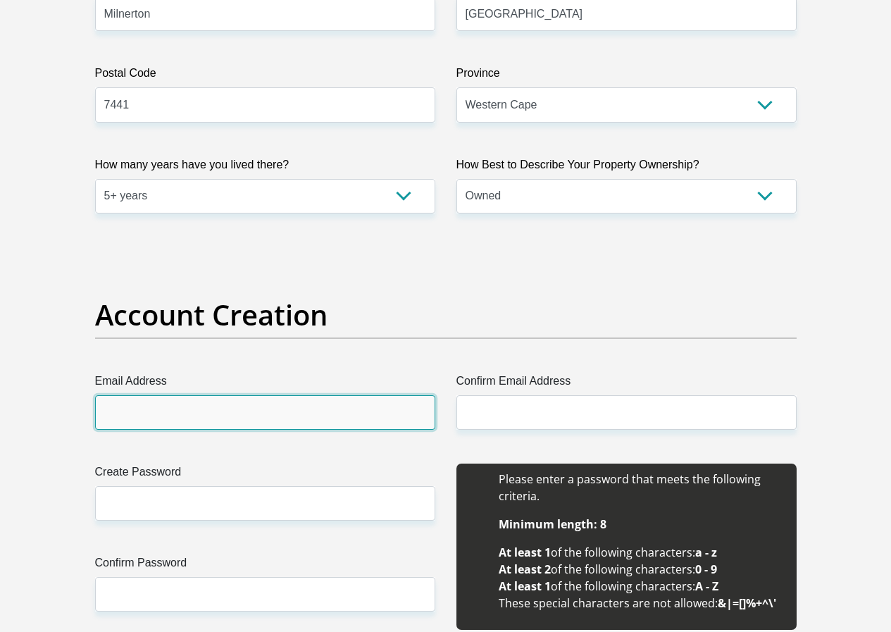
click at [245, 395] on input "Email Address" at bounding box center [265, 412] width 340 height 35
type input "white.tyrell@gmail.com"
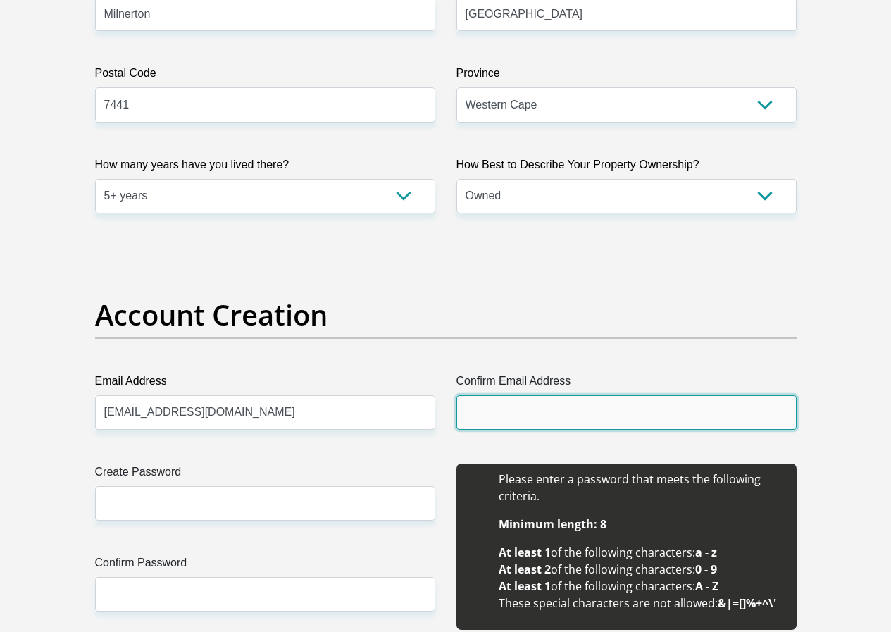
click at [499, 395] on input "Confirm Email Address" at bounding box center [627, 412] width 340 height 35
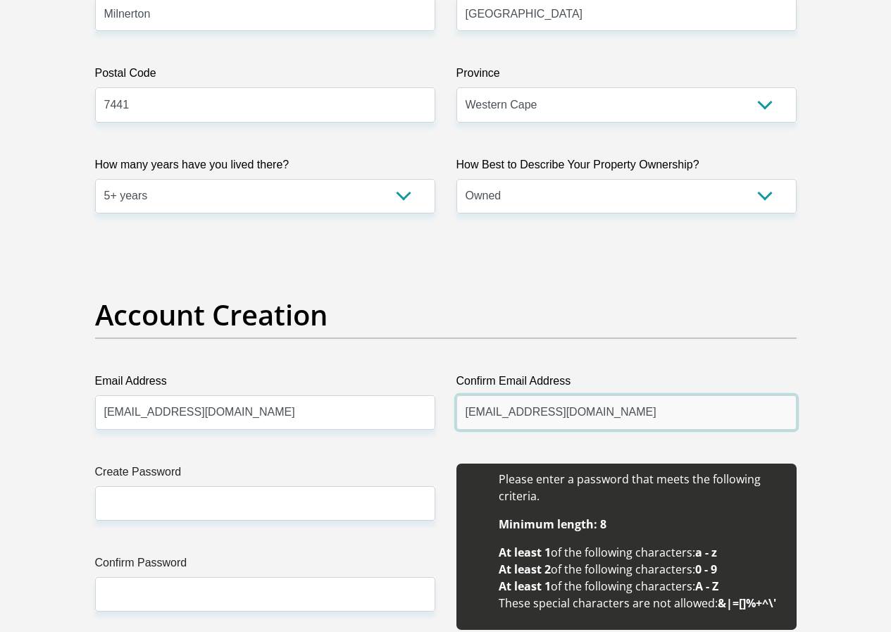
type input "white.tyrell@gmail.com"
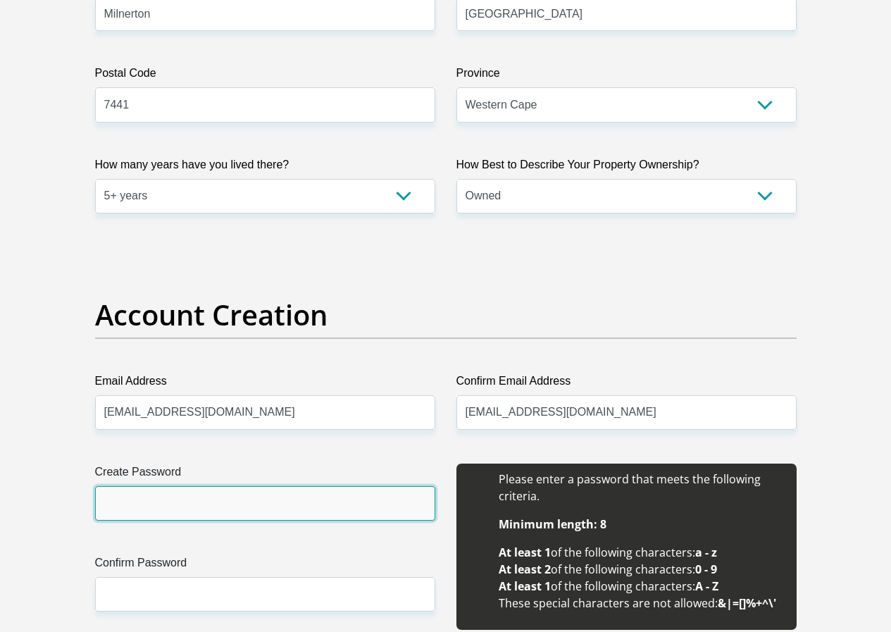
click at [175, 486] on input "Create Password" at bounding box center [265, 503] width 340 height 35
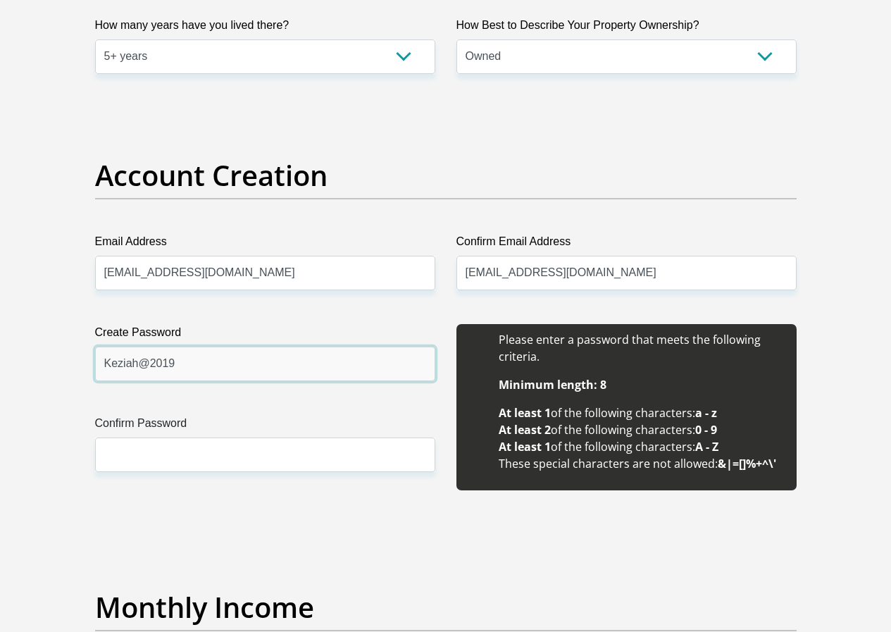
scroll to position [1179, 0]
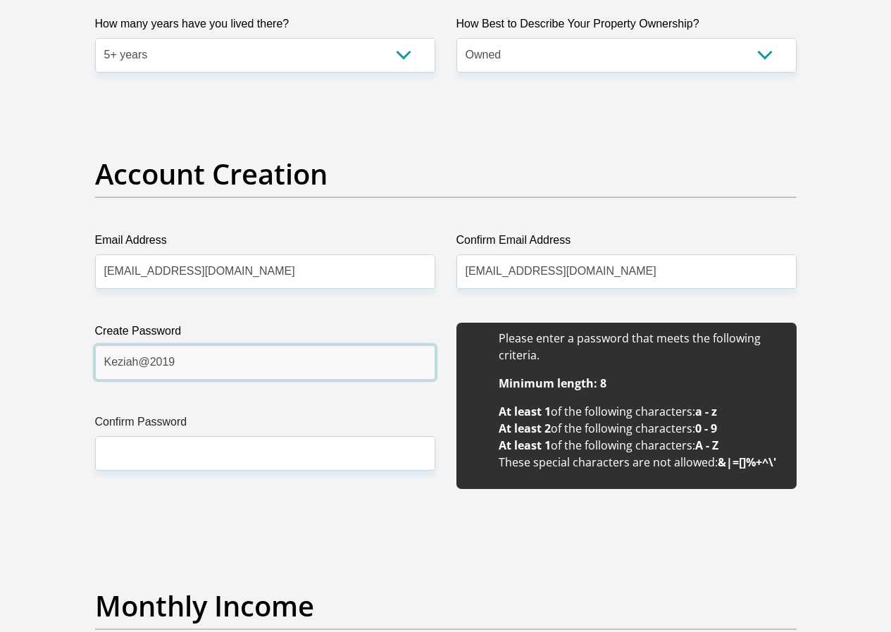
type input "Keziah@2019"
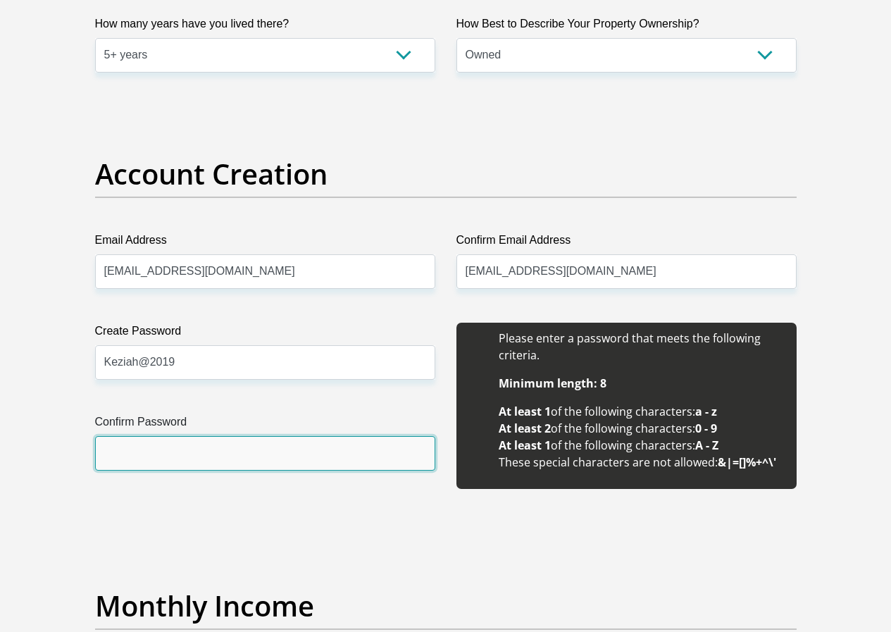
click at [164, 436] on input "Confirm Password" at bounding box center [265, 453] width 340 height 35
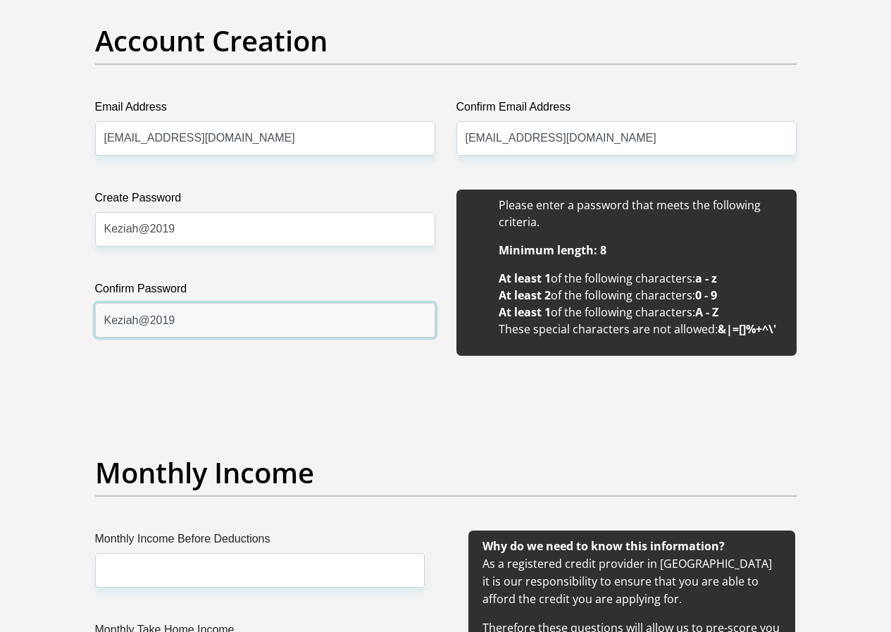
scroll to position [1390, 0]
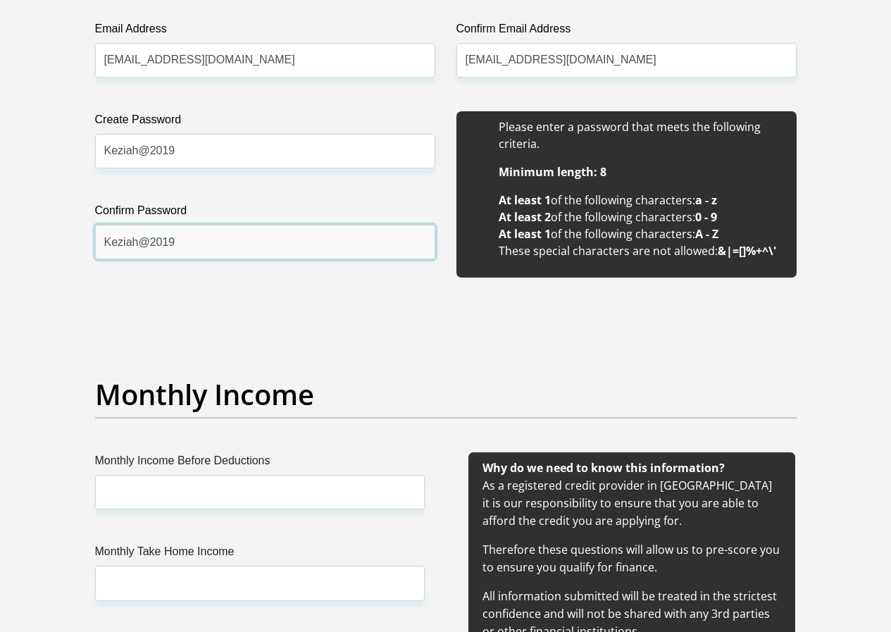
type input "Keziah@2019"
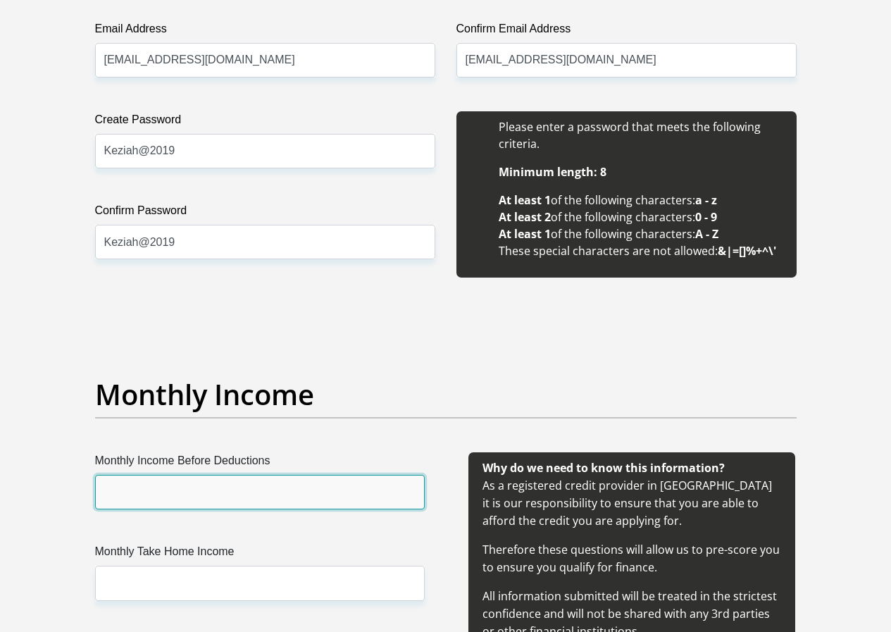
click at [180, 475] on input "Monthly Income Before Deductions" at bounding box center [260, 492] width 330 height 35
type input "40000"
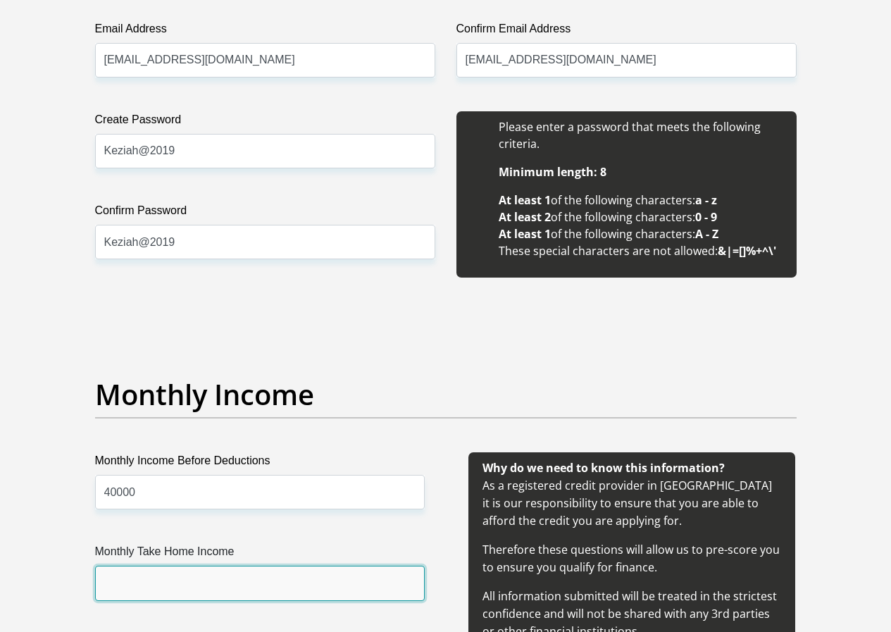
click at [216, 566] on input "Monthly Take Home Income" at bounding box center [260, 583] width 330 height 35
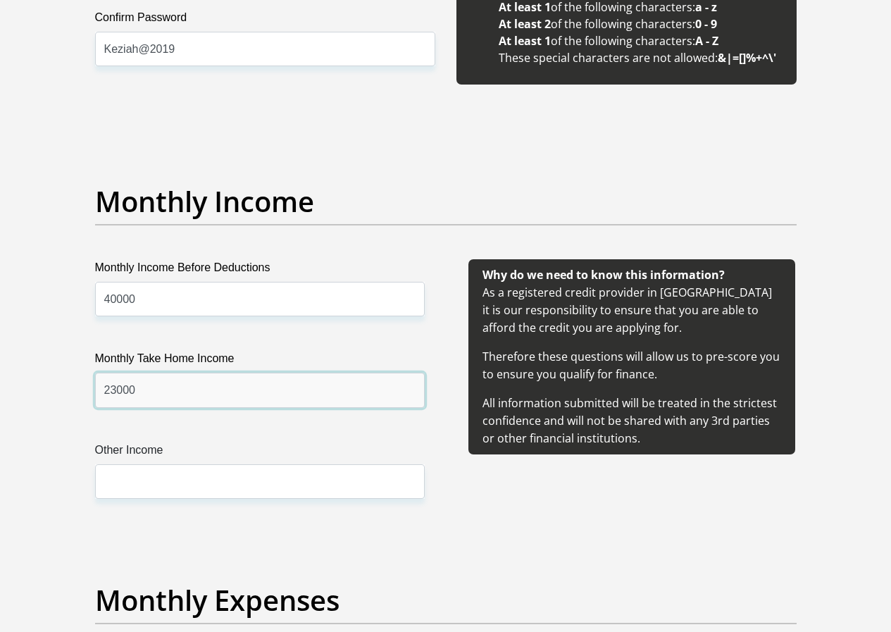
scroll to position [1602, 0]
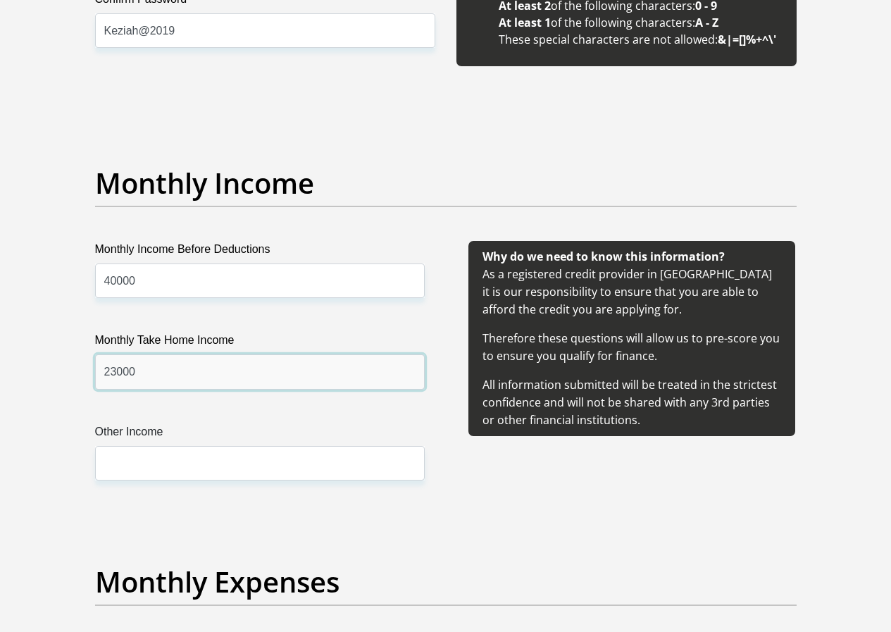
type input "23000"
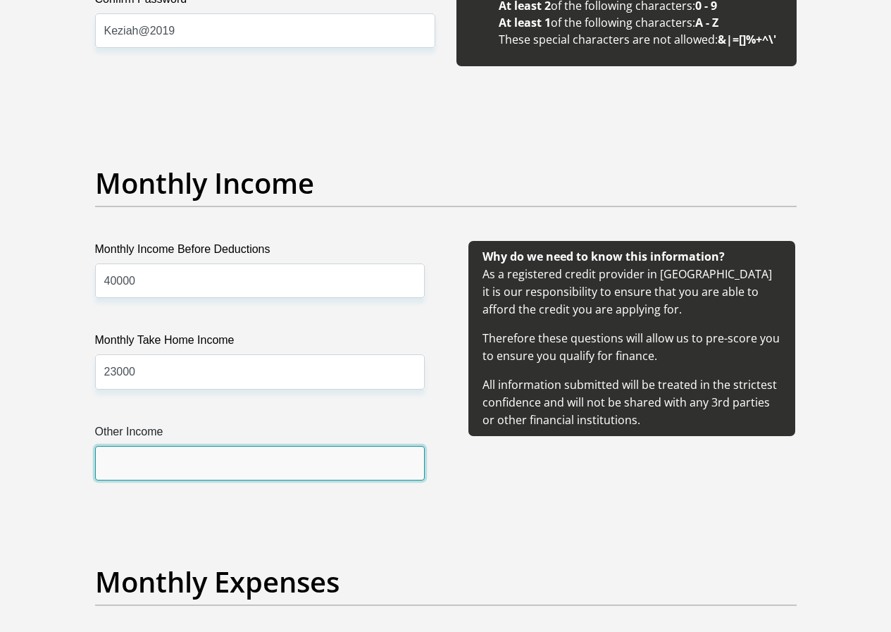
click at [200, 446] on input "Other Income" at bounding box center [260, 463] width 330 height 35
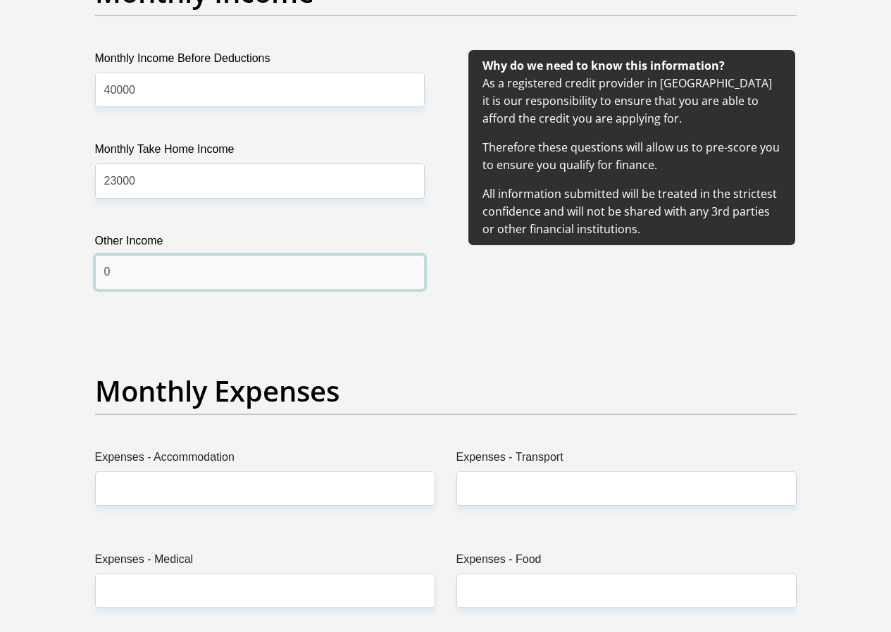
scroll to position [1813, 0]
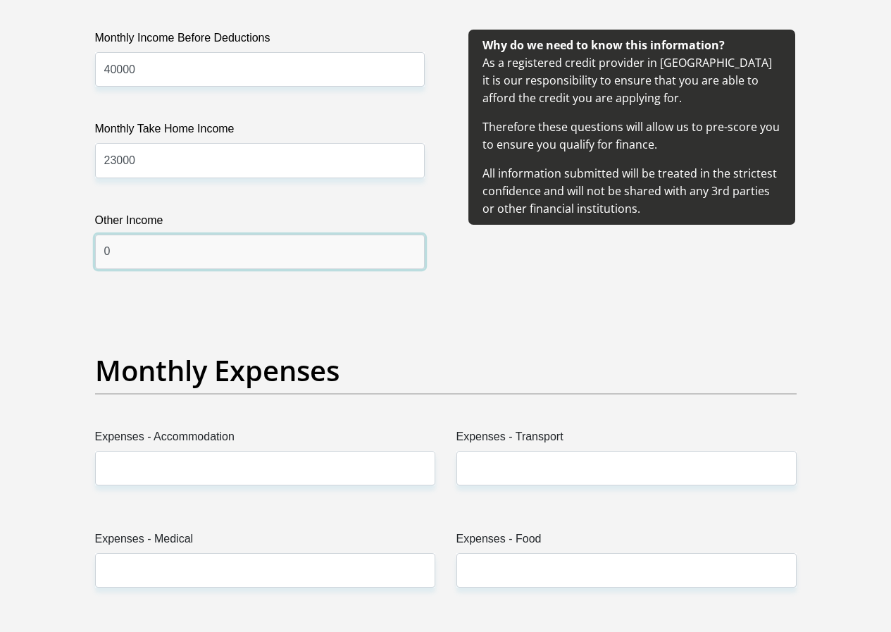
type input "0"
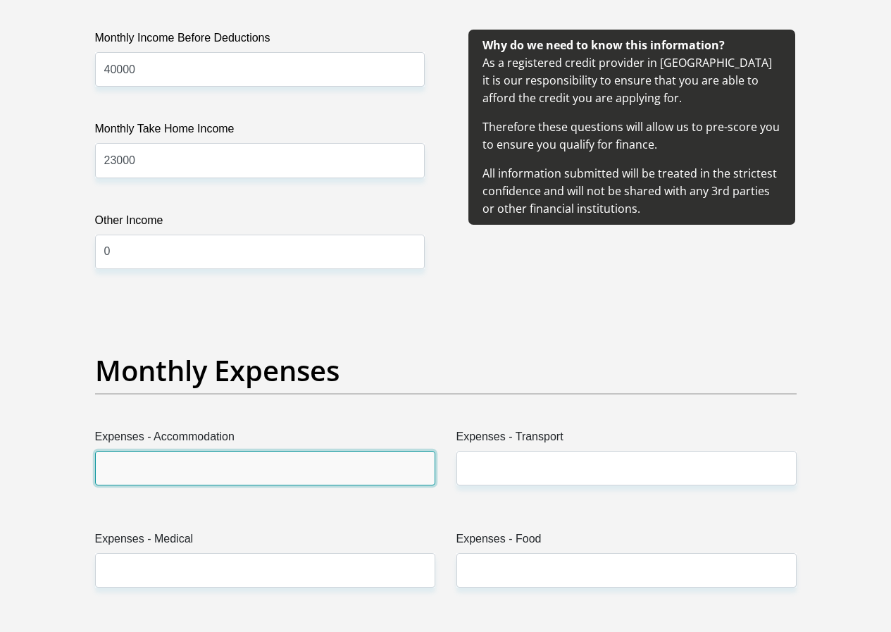
click at [208, 451] on input "Expenses - Accommodation" at bounding box center [265, 468] width 340 height 35
type input "4000"
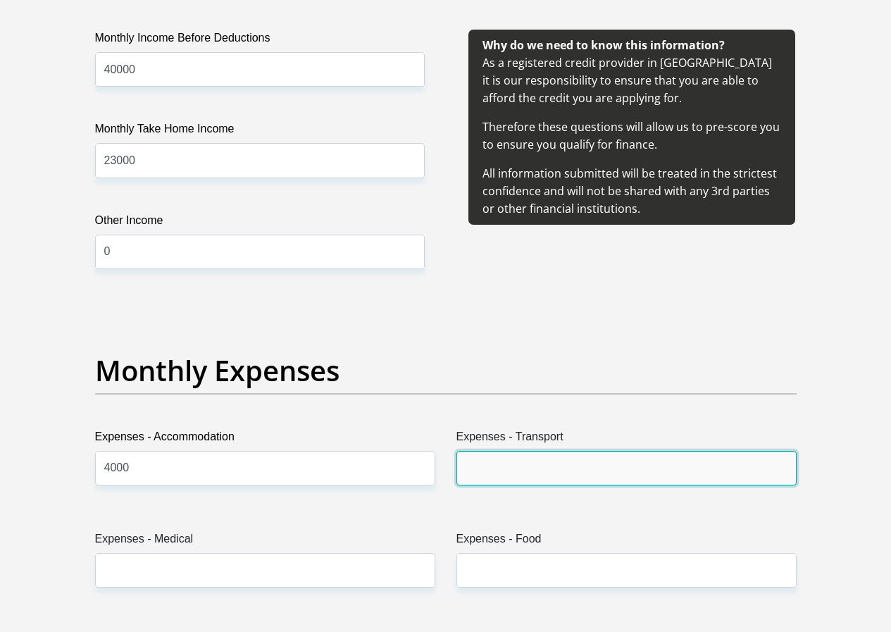
click at [660, 451] on input "Expenses - Transport" at bounding box center [627, 468] width 340 height 35
type input "2000"
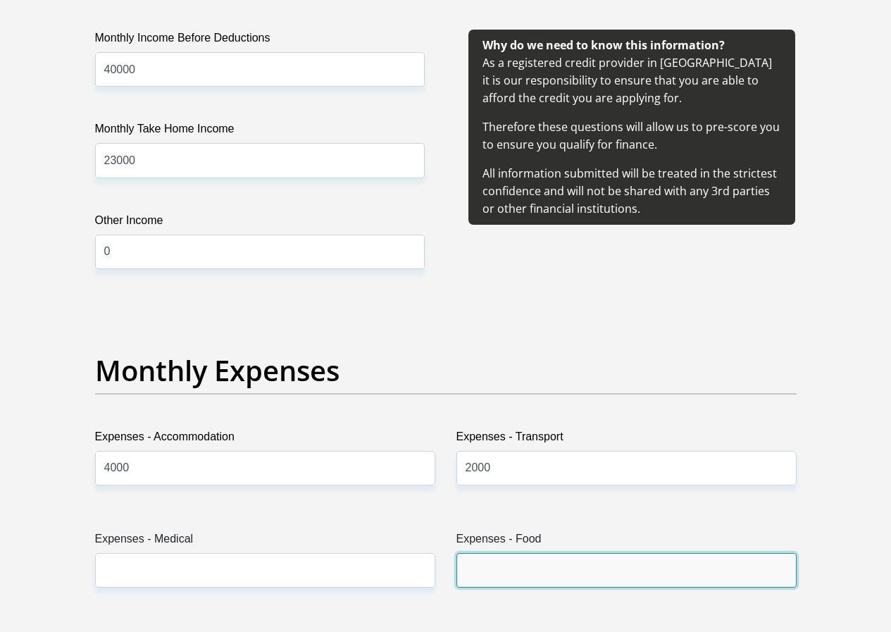
click at [564, 553] on input "Expenses - Food" at bounding box center [627, 570] width 340 height 35
type input "2000"
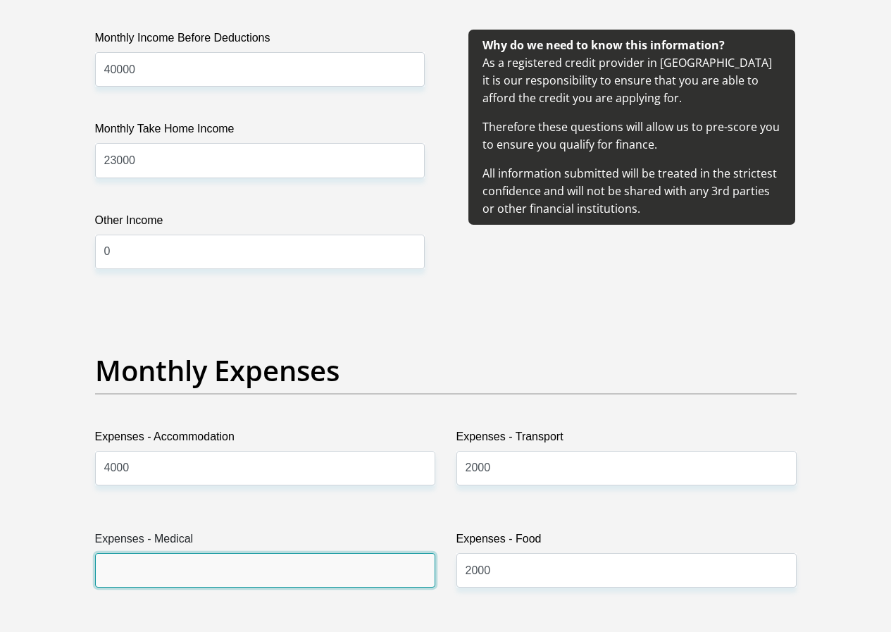
click at [180, 553] on input "Expenses - Medical" at bounding box center [265, 570] width 340 height 35
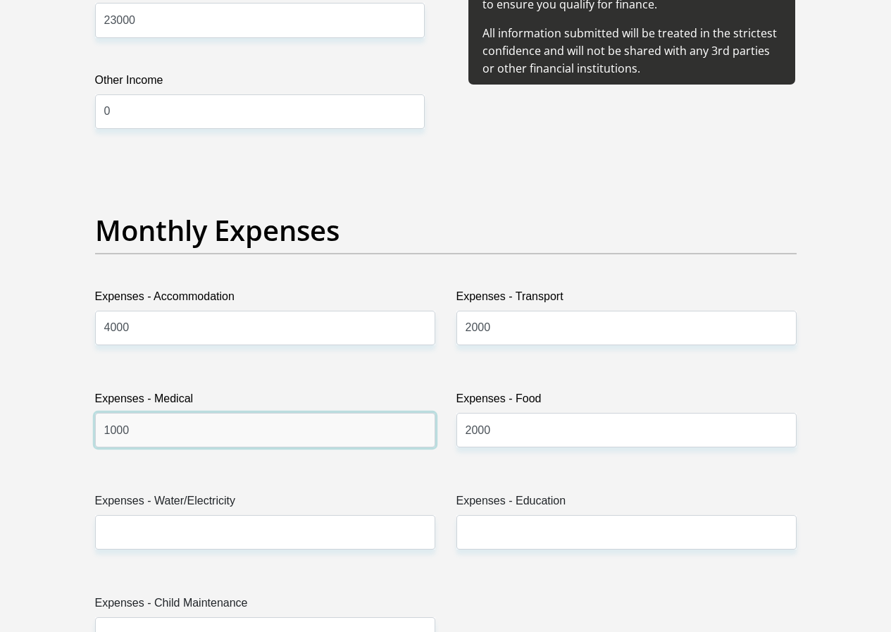
scroll to position [1954, 0]
type input "1000"
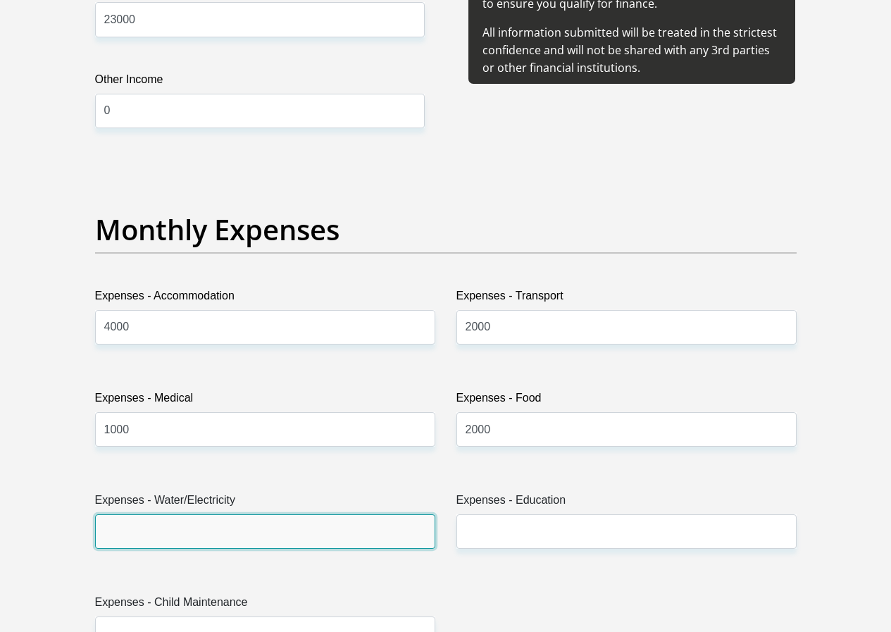
click at [178, 514] on input "Expenses - Water/Electricity" at bounding box center [265, 531] width 340 height 35
type input "4000"
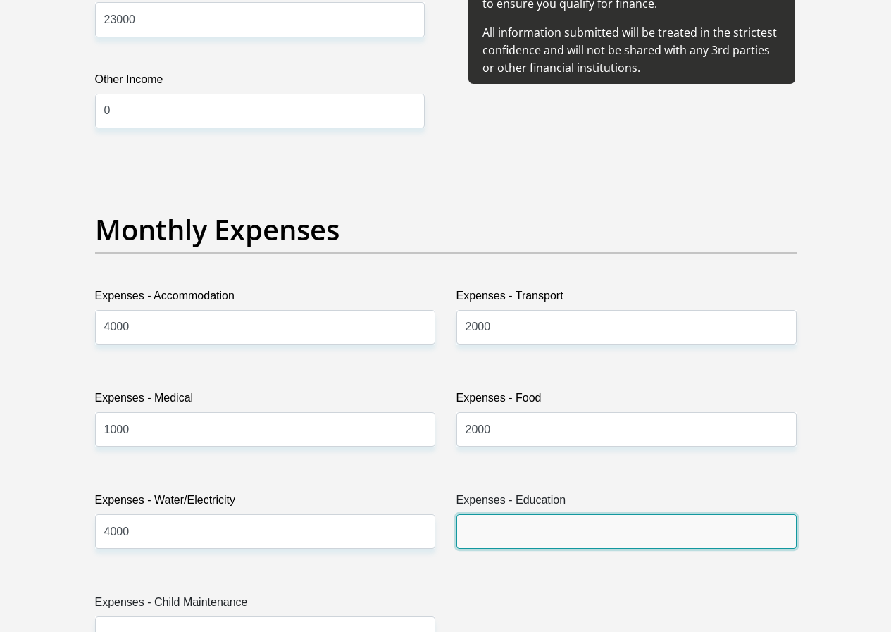
click at [484, 514] on input "Expenses - Education" at bounding box center [627, 531] width 340 height 35
type input "0"
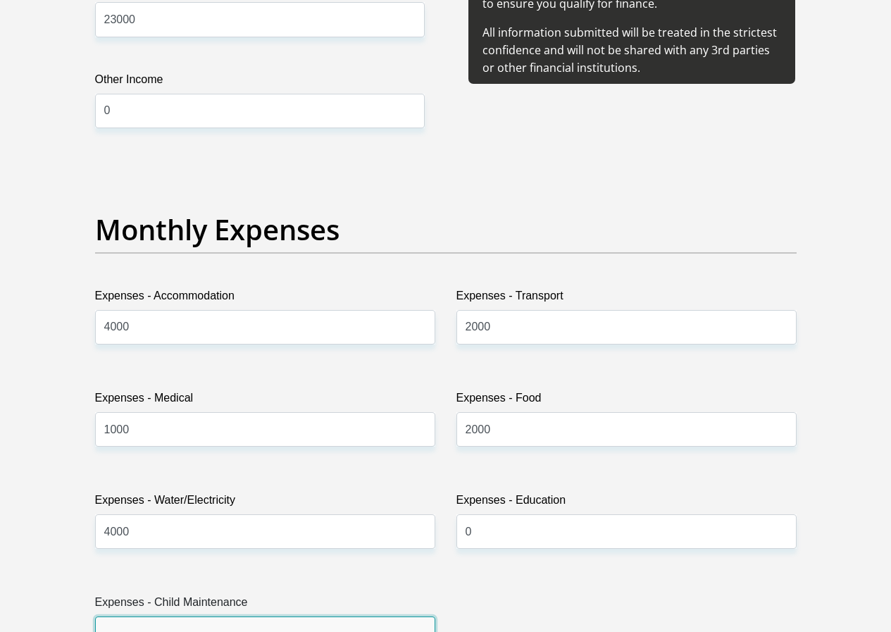
click at [152, 617] on input "Expenses - Child Maintenance" at bounding box center [265, 634] width 340 height 35
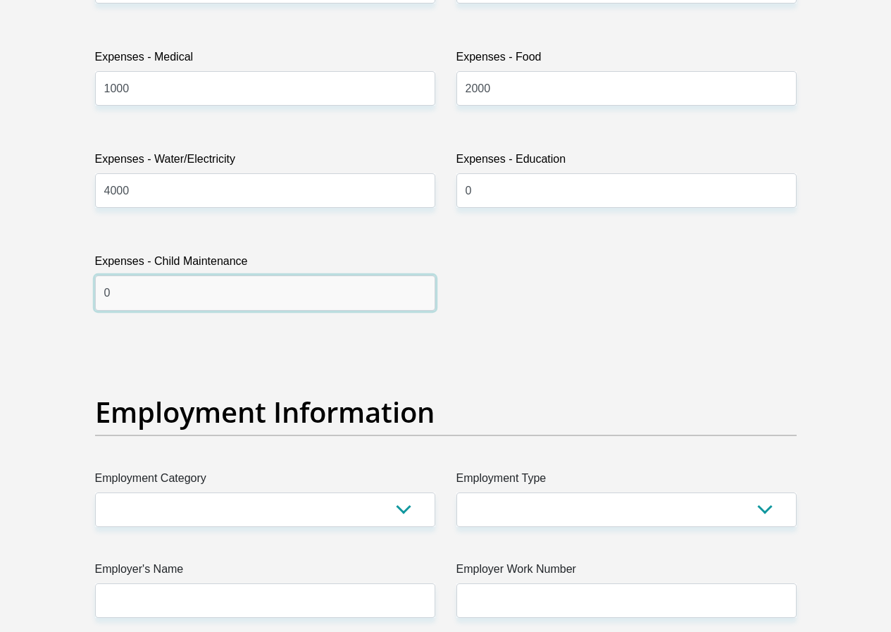
scroll to position [2377, 0]
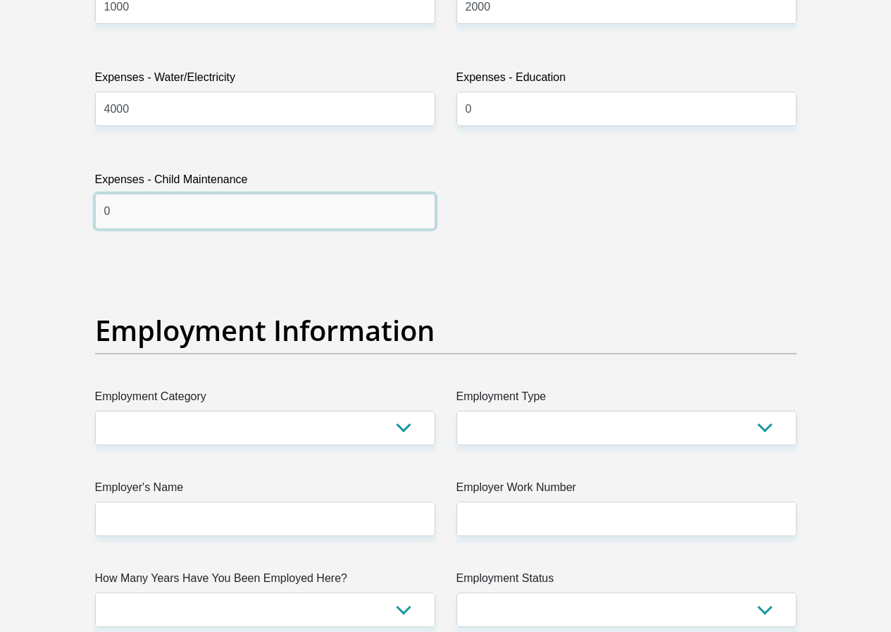
type input "0"
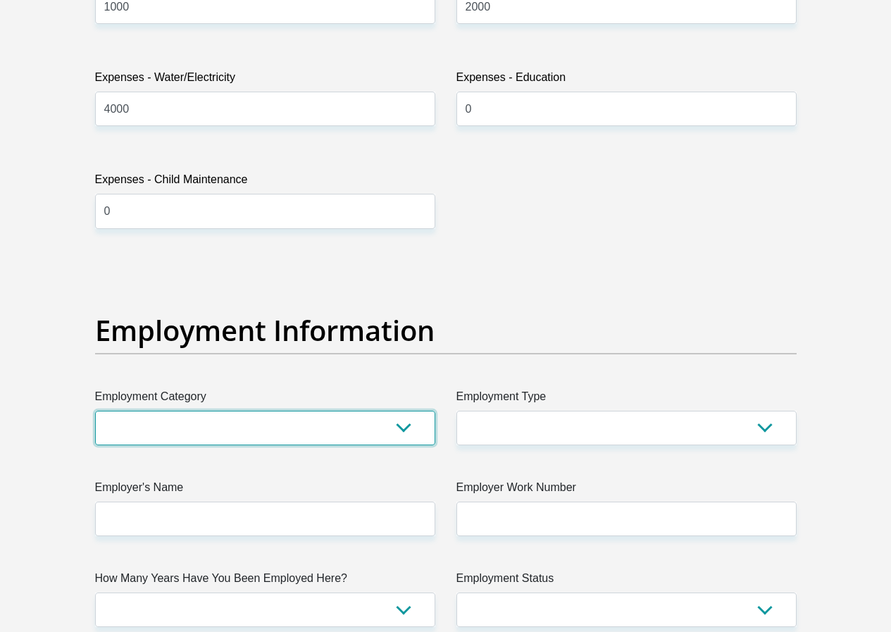
click at [400, 411] on select "AGRICULTURE ALCOHOL & TOBACCO CONSTRUCTION MATERIALS METALLURGY EQUIPMENT FOR R…" at bounding box center [265, 428] width 340 height 35
select select "71"
click at [95, 411] on select "AGRICULTURE ALCOHOL & TOBACCO CONSTRUCTION MATERIALS METALLURGY EQUIPMENT FOR R…" at bounding box center [265, 428] width 340 height 35
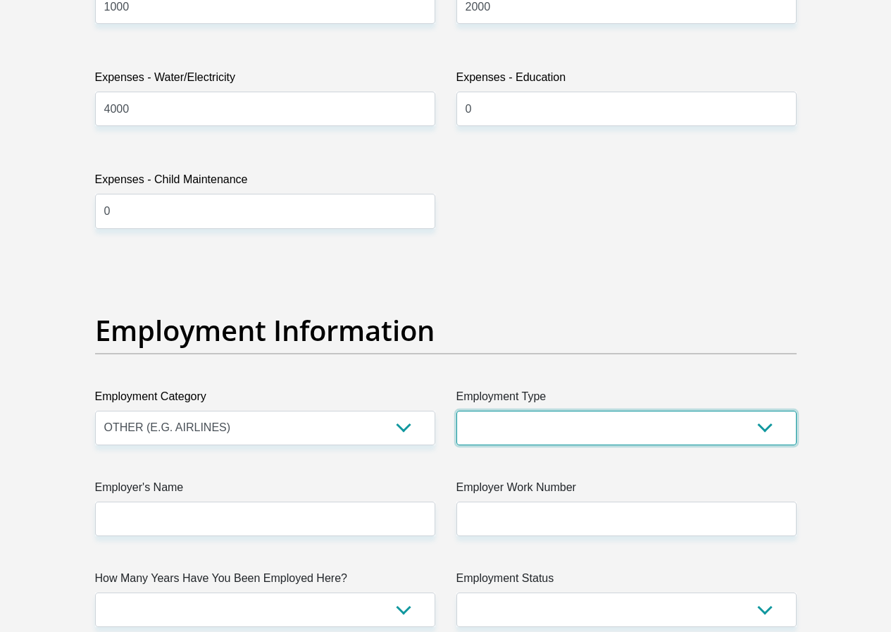
click at [697, 411] on select "College/Lecturer Craft Seller Creative Driver Executive Farmer Forces - Non Com…" at bounding box center [627, 428] width 340 height 35
select select "Office Staff/Clerk"
click at [457, 411] on select "College/Lecturer Craft Seller Creative Driver Executive Farmer Forces - Non Com…" at bounding box center [627, 428] width 340 height 35
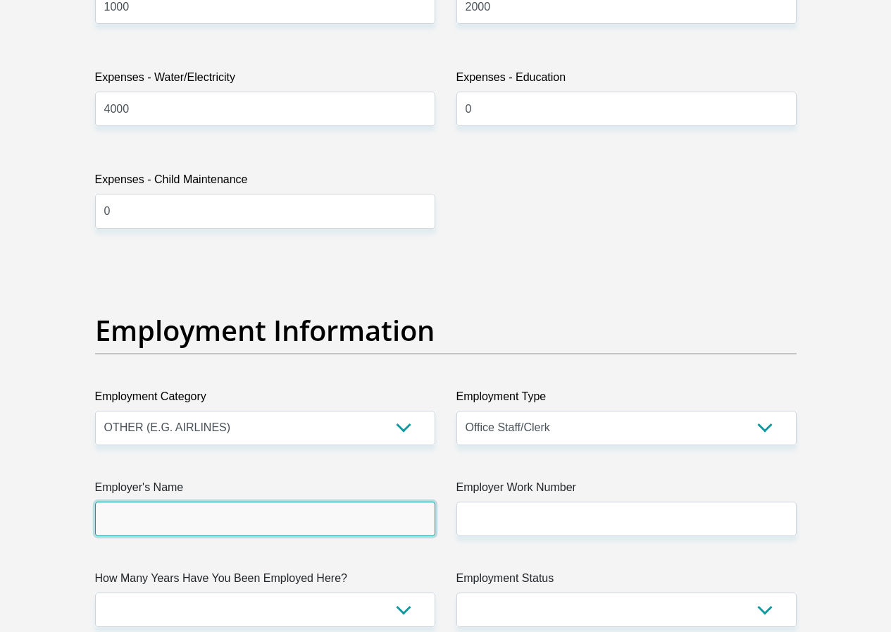
click at [295, 502] on input "Employer's Name" at bounding box center [265, 519] width 340 height 35
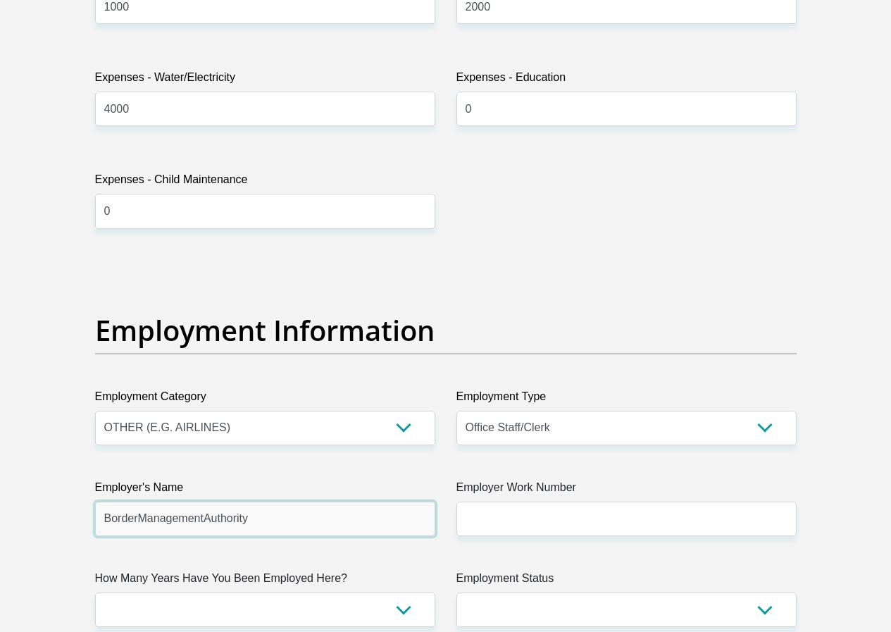
click at [188, 502] on input "BorderManagementAuthority" at bounding box center [265, 519] width 340 height 35
click at [184, 502] on input "BorderManagementAuthority" at bounding box center [265, 519] width 340 height 35
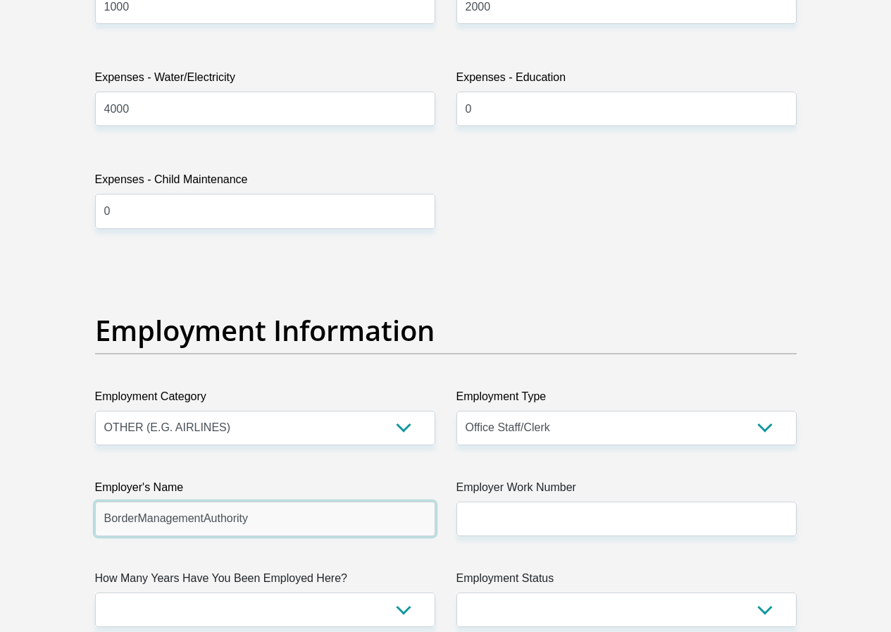
type input "BorderManagementAuthority"
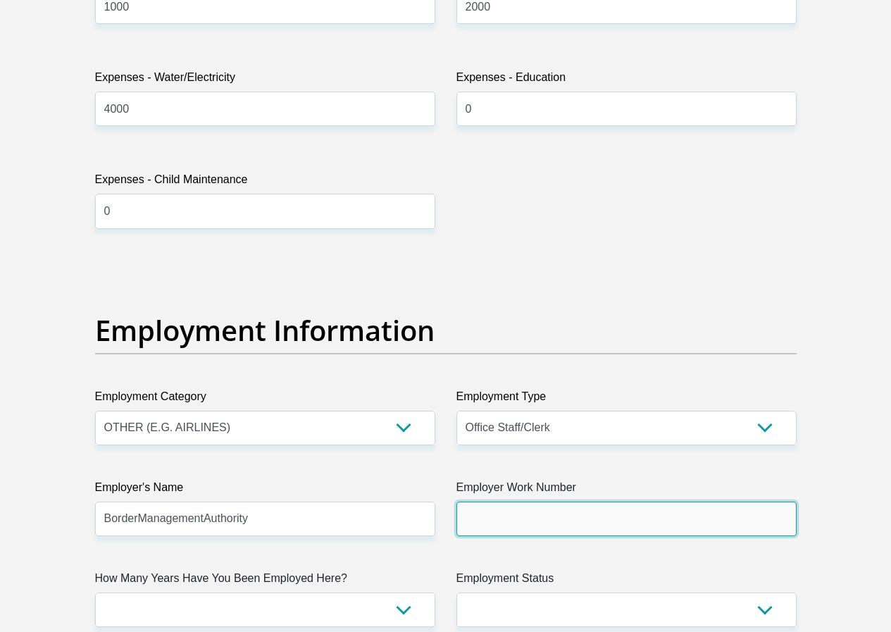
click at [505, 502] on input "Employer Work Number" at bounding box center [627, 519] width 340 height 35
type input "0214180007"
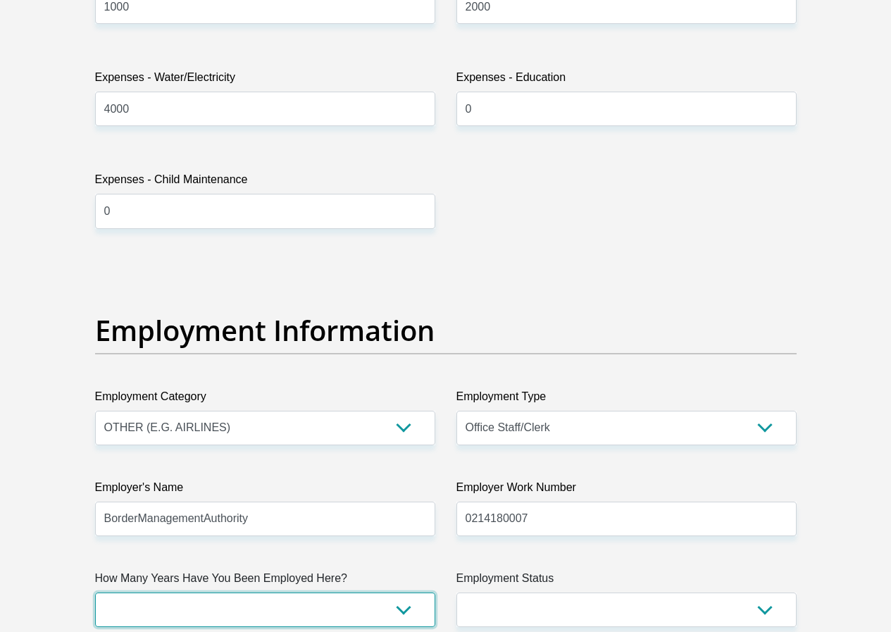
click at [407, 593] on select "less than 1 year 1-3 years 3-5 years 5+ years" at bounding box center [265, 610] width 340 height 35
select select "60"
click at [95, 593] on select "less than 1 year 1-3 years 3-5 years 5+ years" at bounding box center [265, 610] width 340 height 35
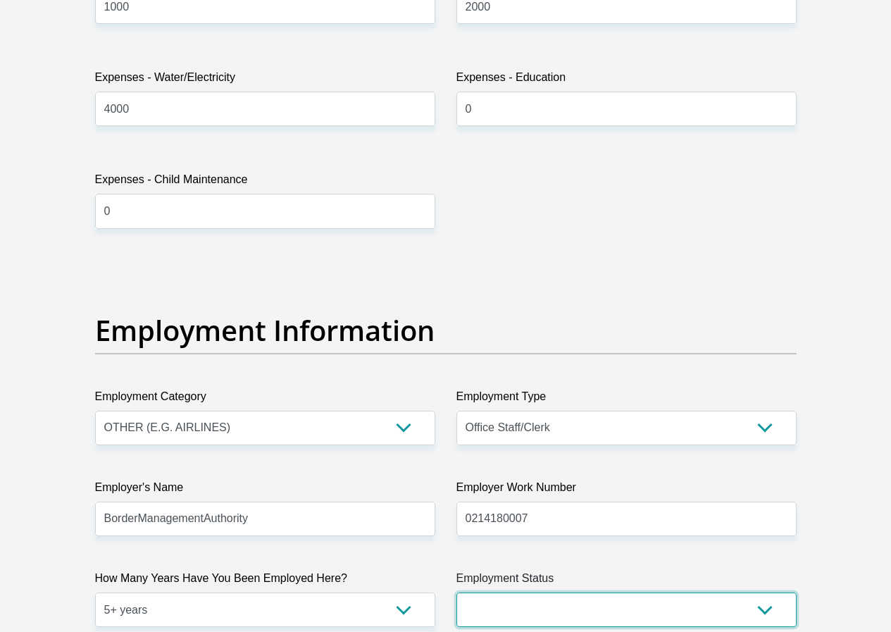
click at [535, 593] on select "Permanent/Full-time Part-time/Casual Contract Worker Self-Employed Housewife Re…" at bounding box center [627, 610] width 340 height 35
select select "1"
click at [457, 593] on select "Permanent/Full-time Part-time/Casual Contract Worker Self-Employed Housewife Re…" at bounding box center [627, 610] width 340 height 35
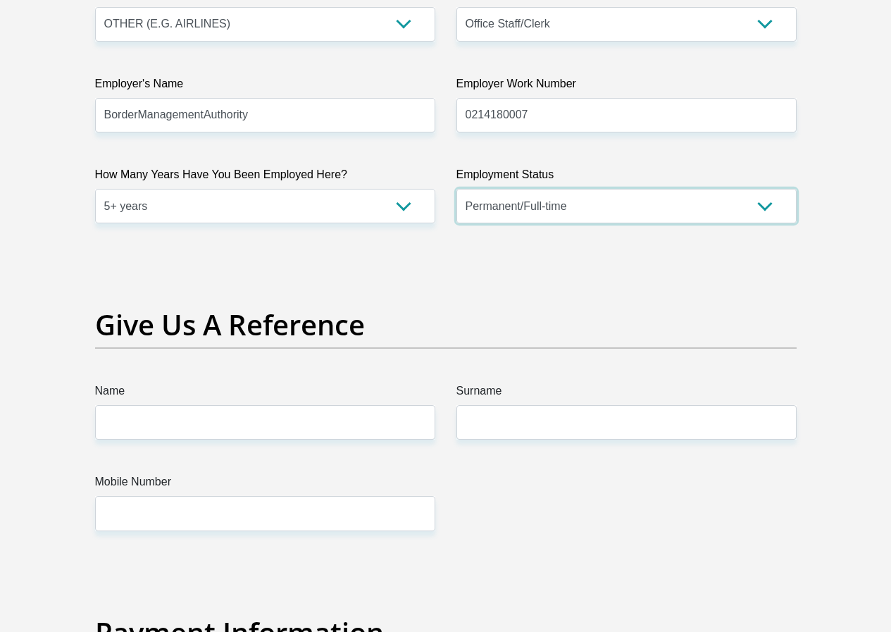
scroll to position [2800, 0]
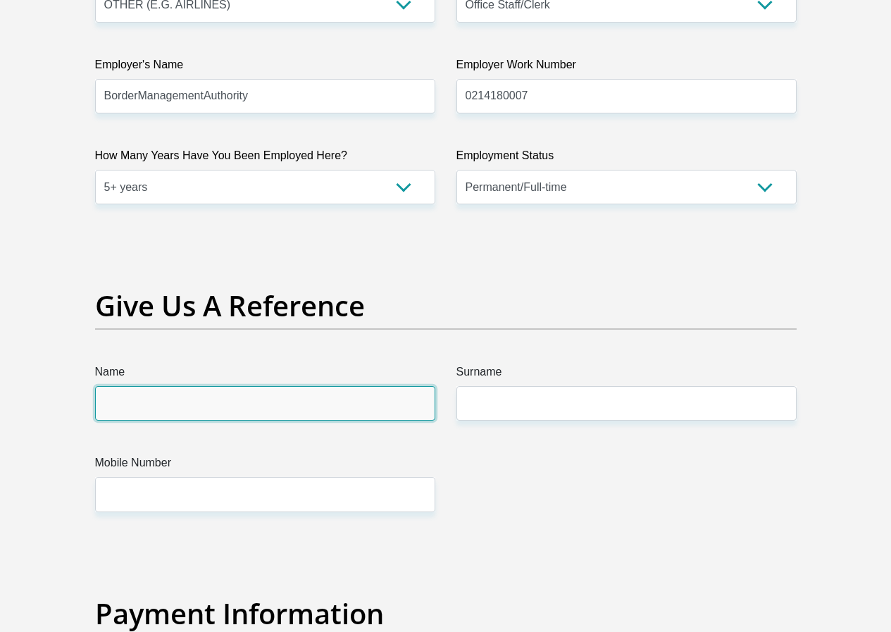
click at [302, 386] on input "Name" at bounding box center [265, 403] width 340 height 35
type input "Dyllan"
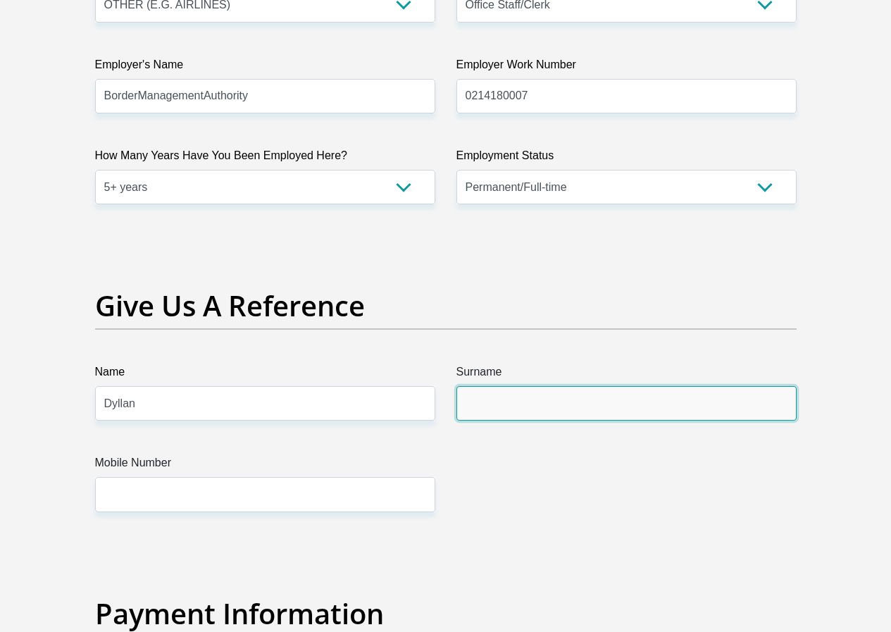
click at [484, 386] on input "Surname" at bounding box center [627, 403] width 340 height 35
type input "Lottering"
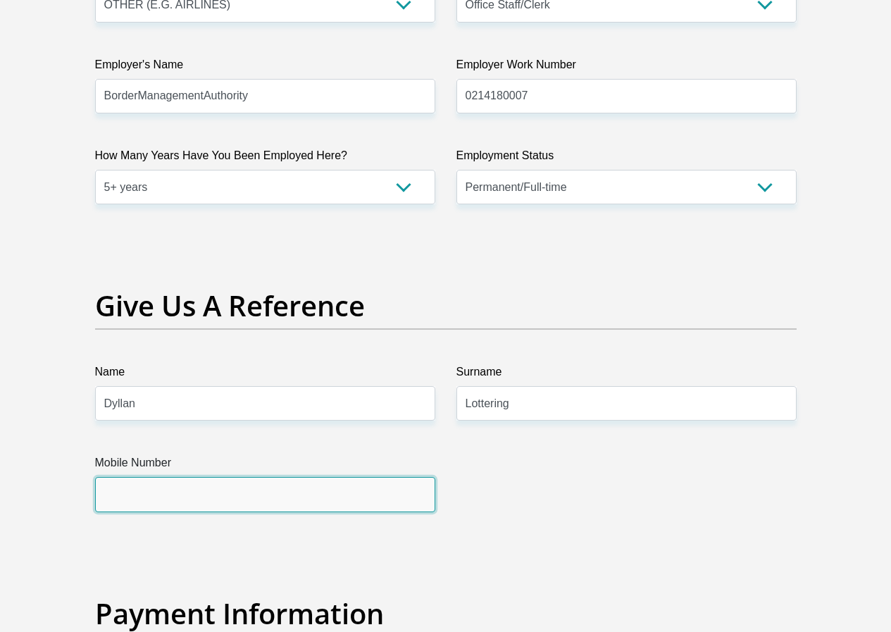
click at [228, 477] on input "Mobile Number" at bounding box center [265, 494] width 340 height 35
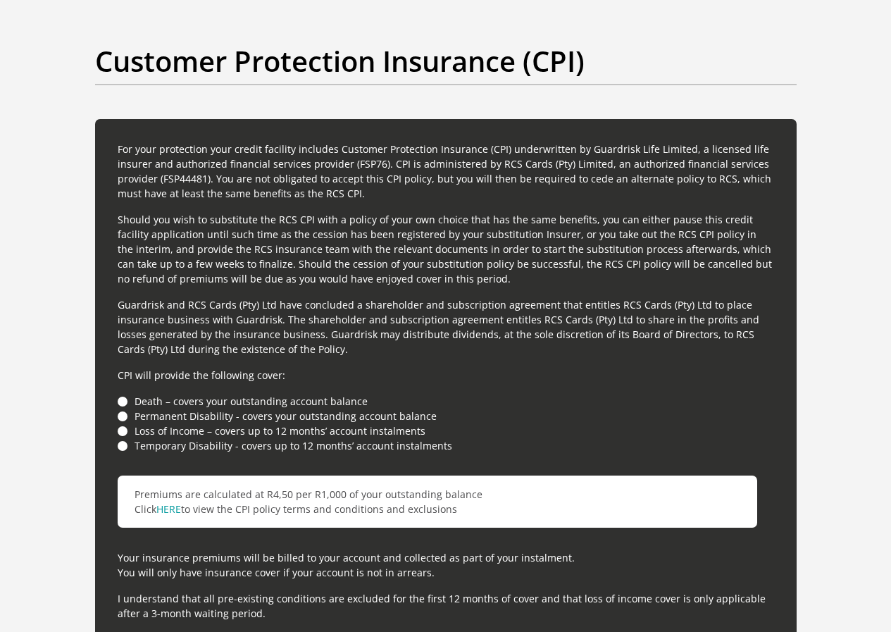
scroll to position [3787, 0]
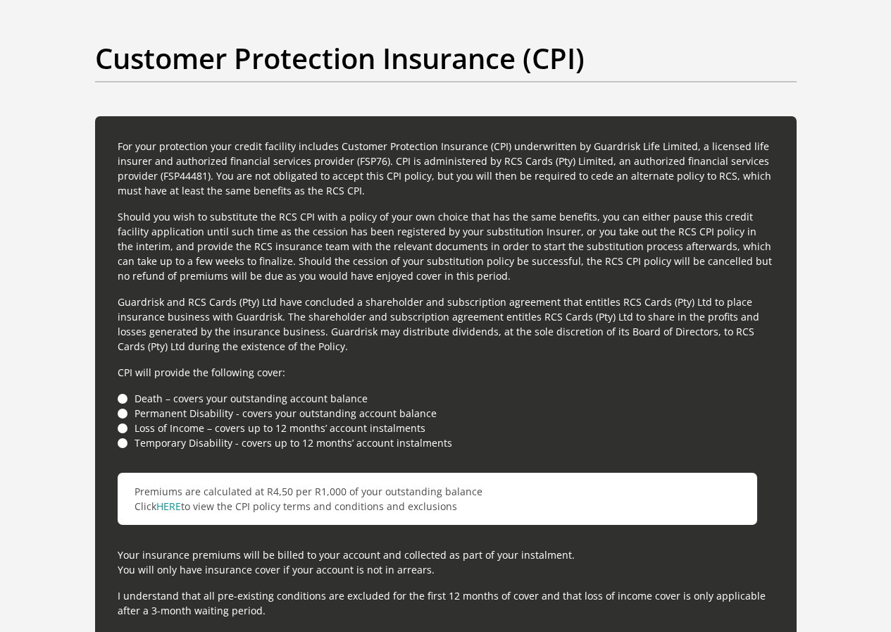
type input "0662495180"
click at [123, 391] on li "Death – covers your outstanding account balance" at bounding box center [446, 398] width 657 height 15
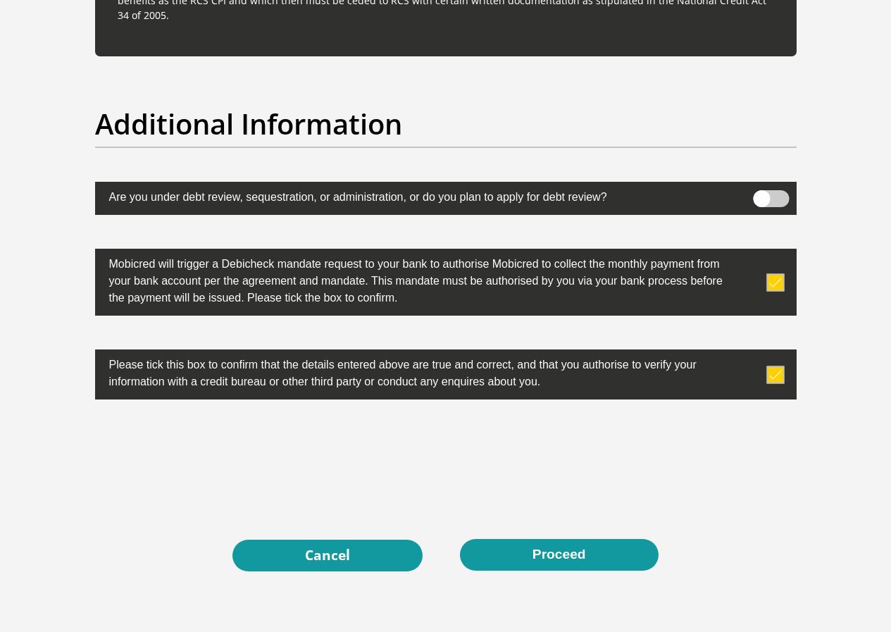
scroll to position [4491, 0]
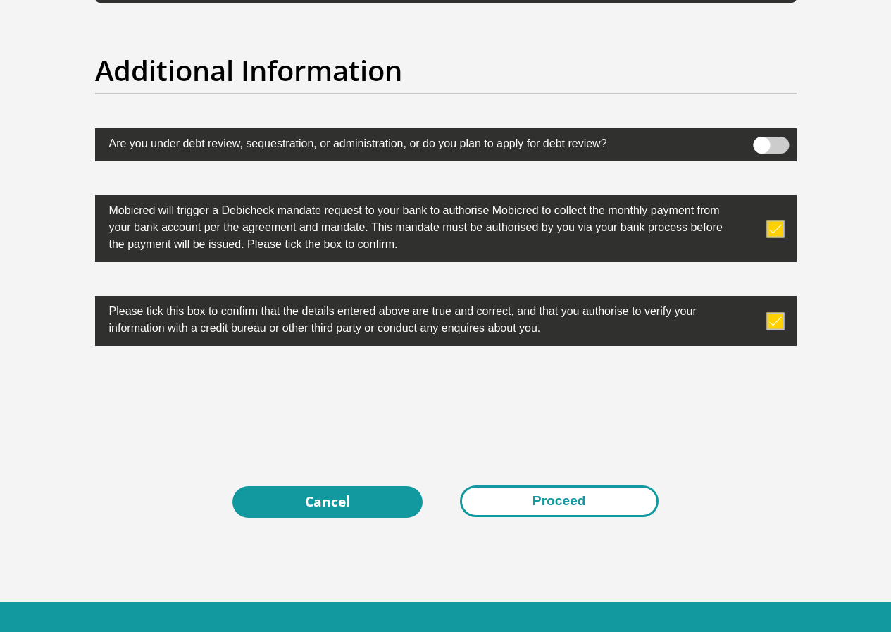
click at [555, 486] on button "Proceed" at bounding box center [559, 502] width 199 height 32
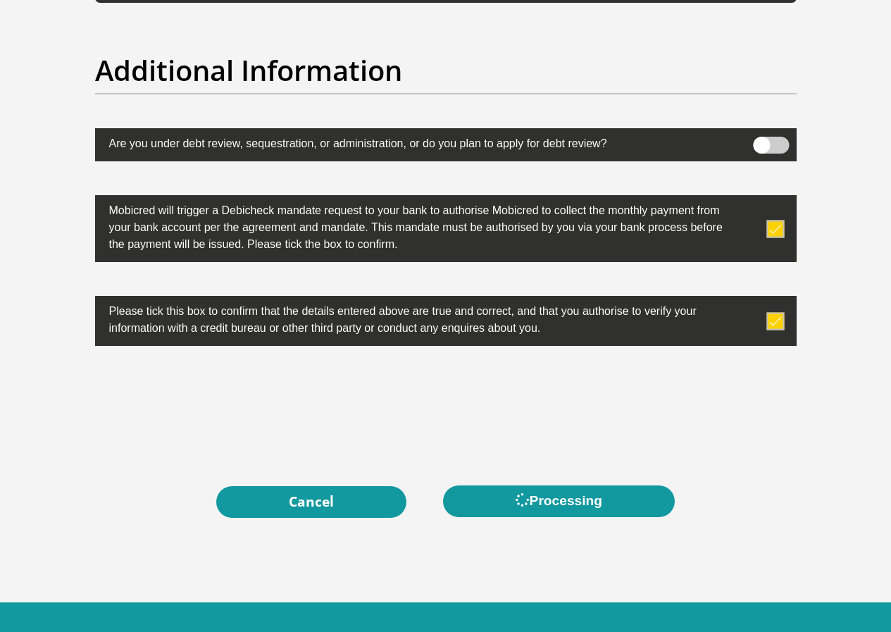
scroll to position [0, 0]
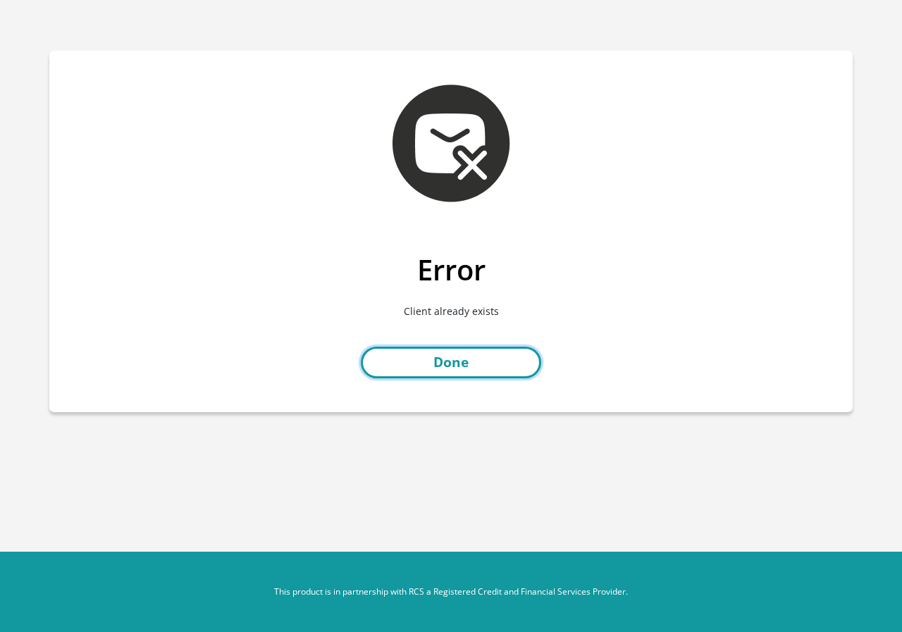
click at [456, 369] on link "Done" at bounding box center [451, 363] width 180 height 32
click at [471, 369] on link "Done" at bounding box center [451, 363] width 180 height 32
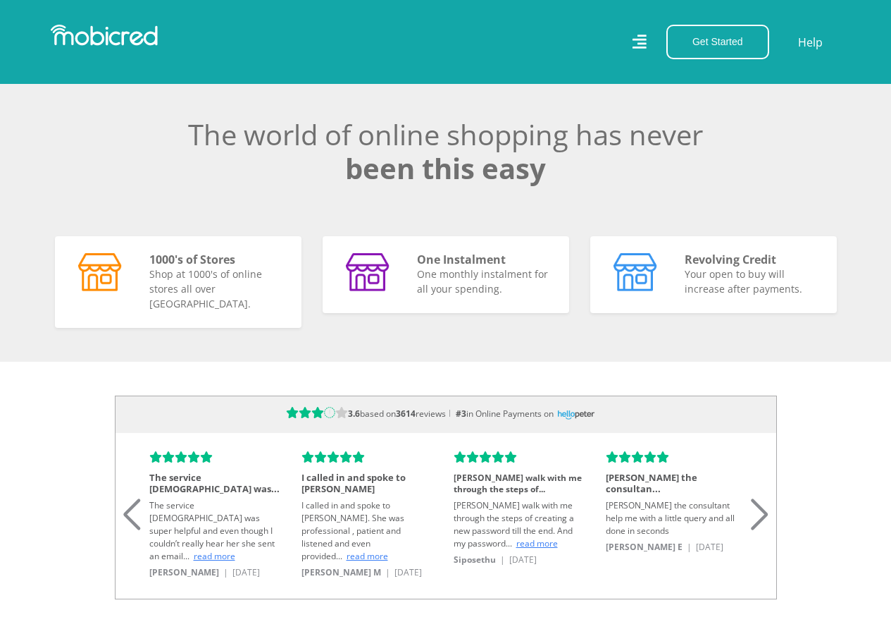
scroll to position [0, 803]
click at [730, 264] on h5 "Revolving Credit" at bounding box center [752, 257] width 135 height 13
click at [711, 281] on p "Your open to buy will increase after payments." at bounding box center [752, 279] width 135 height 30
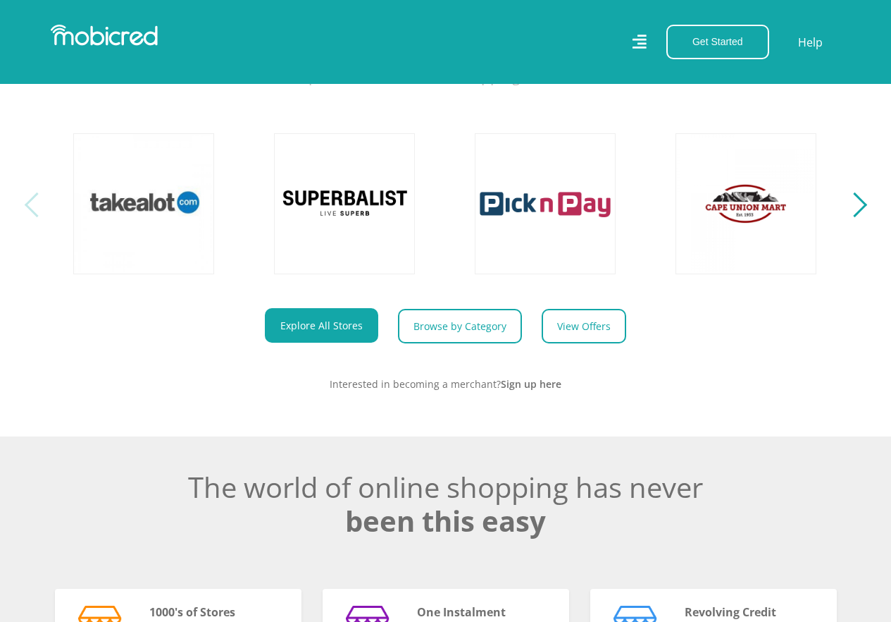
scroll to position [0, 0]
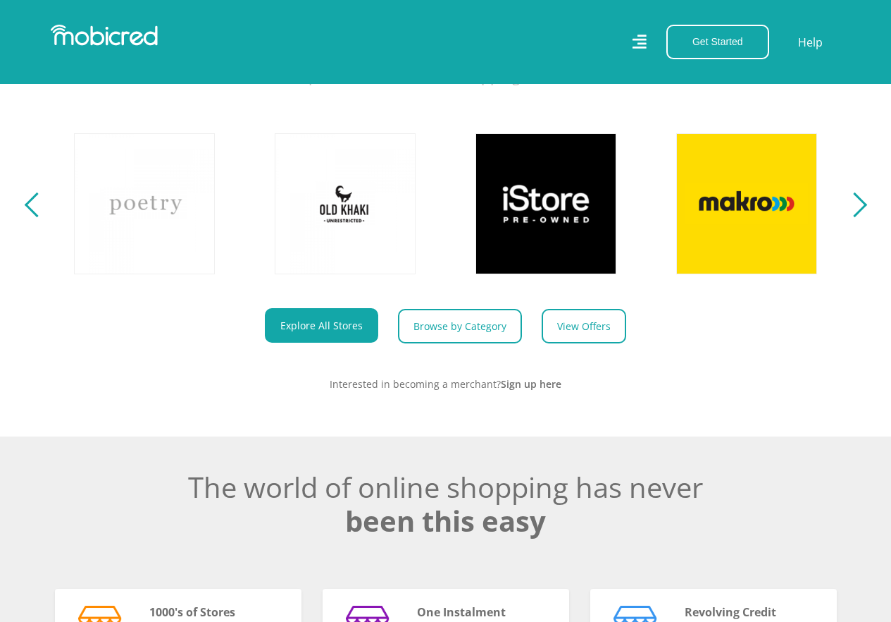
click at [858, 217] on div "Next" at bounding box center [854, 204] width 25 height 25
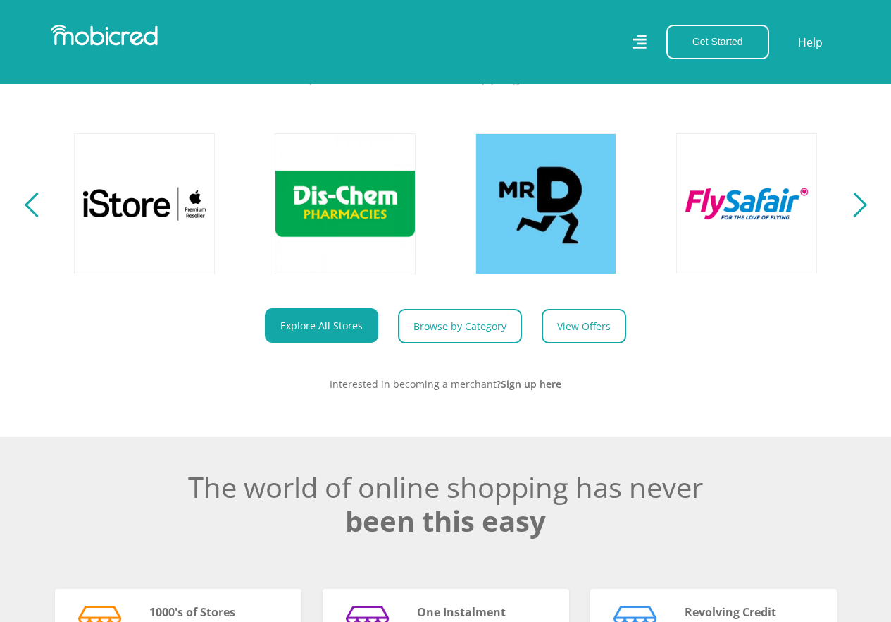
click at [858, 217] on div "Next" at bounding box center [854, 204] width 25 height 25
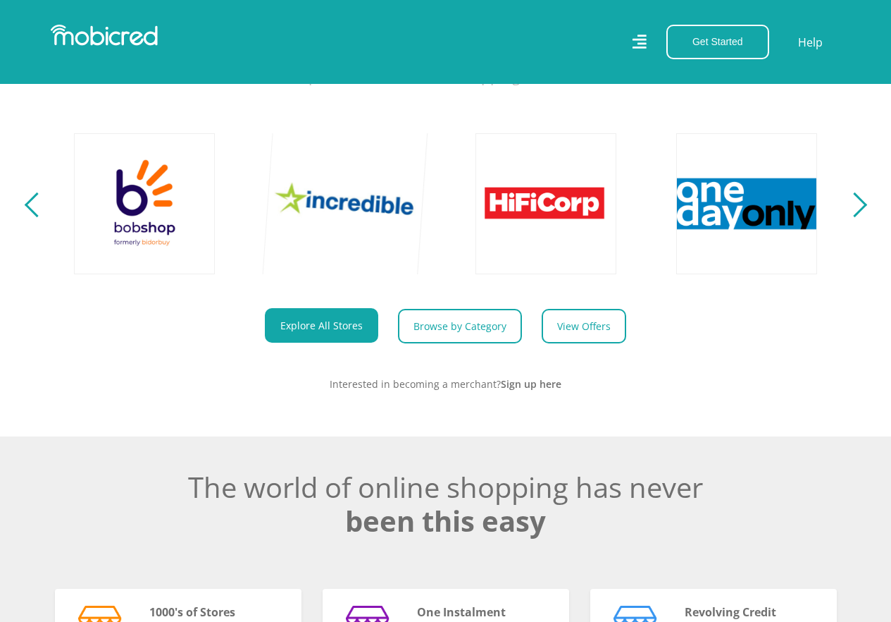
click at [365, 216] on link at bounding box center [346, 204] width 166 height 166
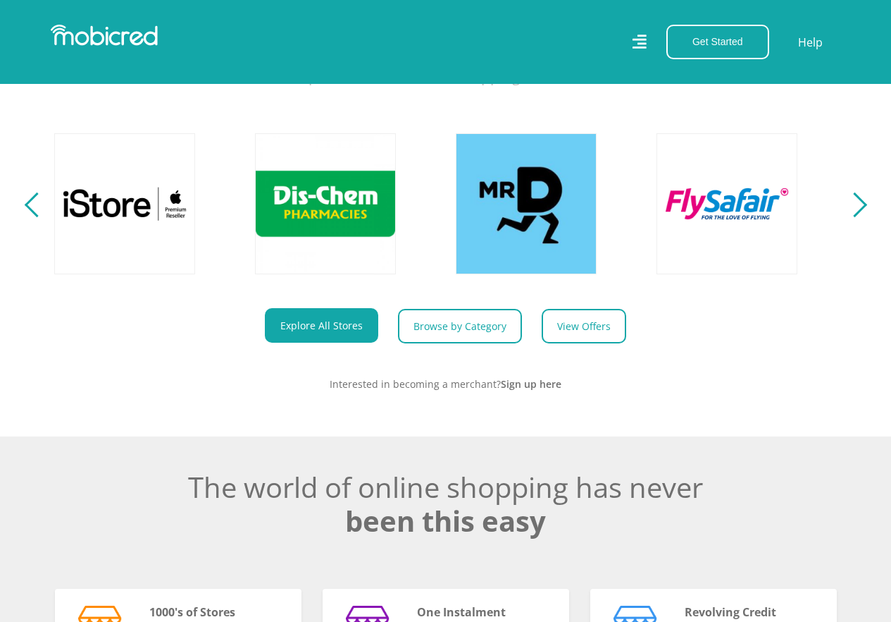
scroll to position [0, 1607]
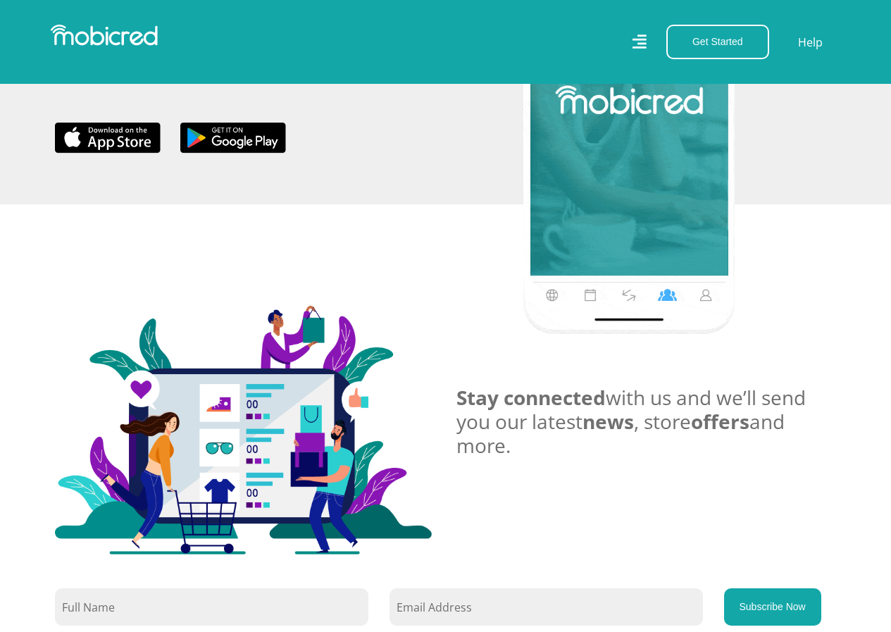
scroll to position [493, 0]
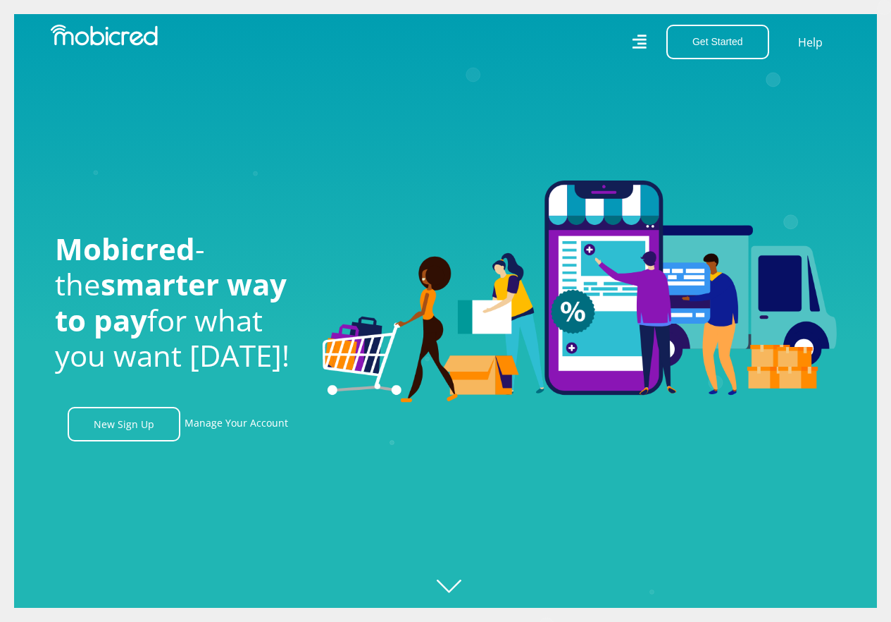
scroll to position [0, 137]
